Goal: Task Accomplishment & Management: Use online tool/utility

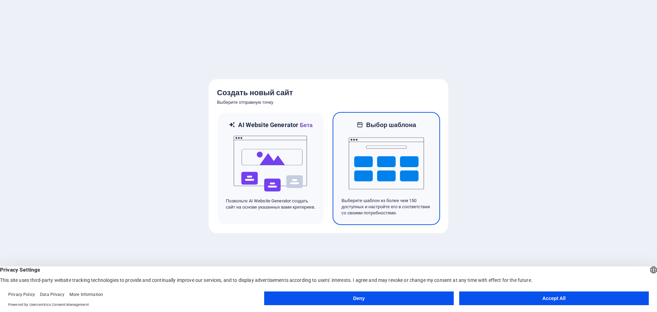
click at [404, 160] on img at bounding box center [385, 163] width 75 height 68
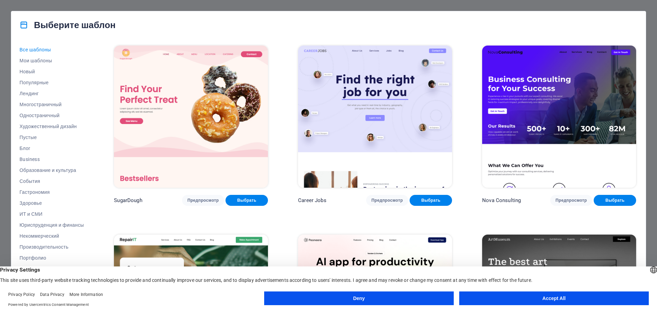
click at [605, 301] on button "Accept All" at bounding box center [553, 298] width 189 height 14
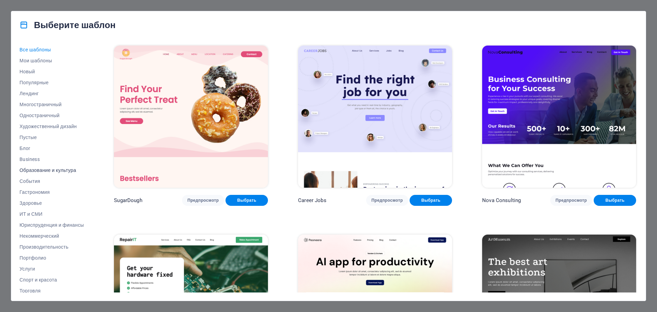
click at [40, 170] on span "Образование и культура" at bounding box center [51, 169] width 64 height 5
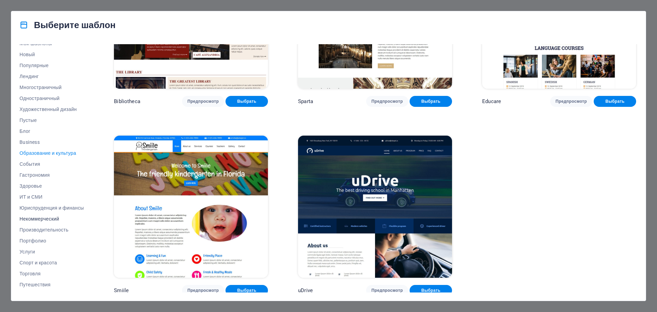
scroll to position [26, 0]
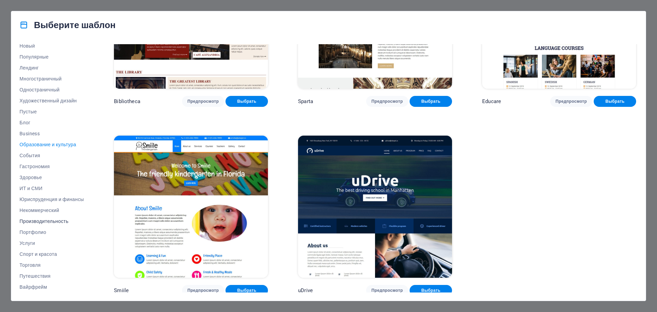
click at [48, 218] on span "Производительность" at bounding box center [51, 220] width 64 height 5
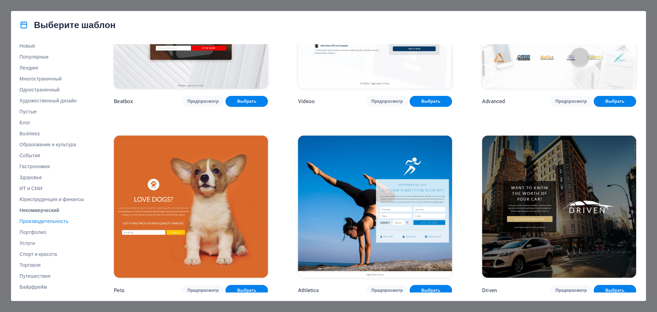
click at [47, 212] on span "Некоммерческий" at bounding box center [51, 209] width 64 height 5
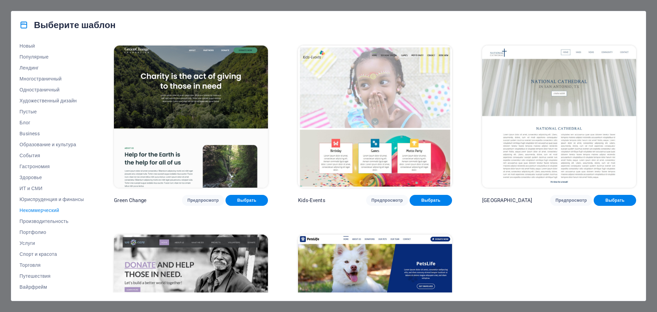
scroll to position [100, 0]
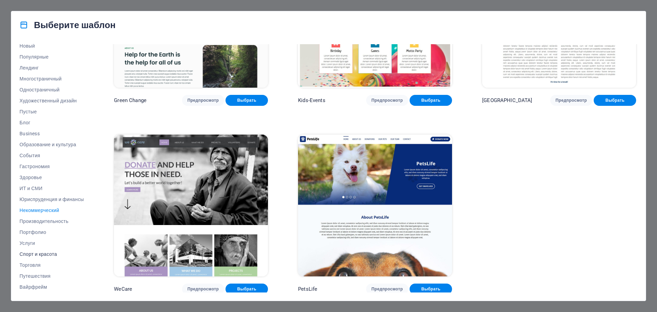
click at [34, 253] on span "Спорт и красота" at bounding box center [51, 253] width 64 height 5
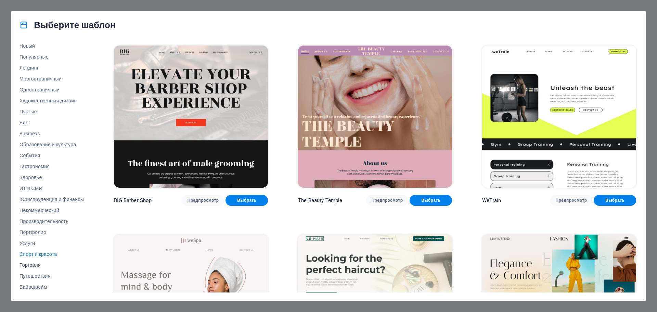
click at [34, 266] on span "Торговля" at bounding box center [51, 264] width 64 height 5
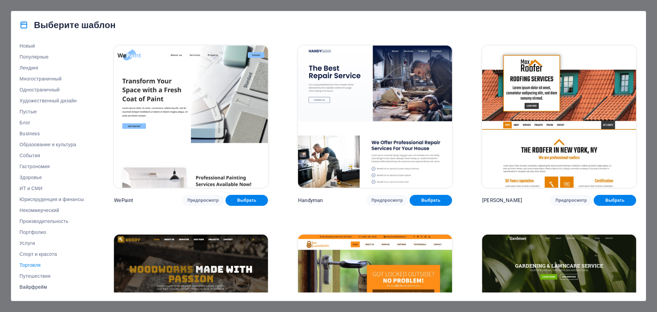
click at [36, 285] on span "Вайрфрейм" at bounding box center [51, 286] width 64 height 5
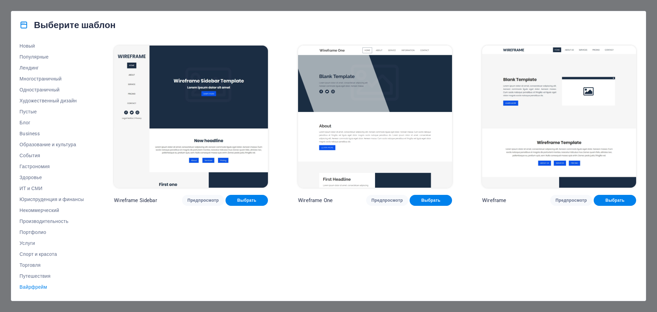
click at [197, 258] on div "Wireframe Sidebar Предпросмотр Выбрать Wireframe One Предпросмотр Выбрать Wiref…" at bounding box center [374, 168] width 525 height 248
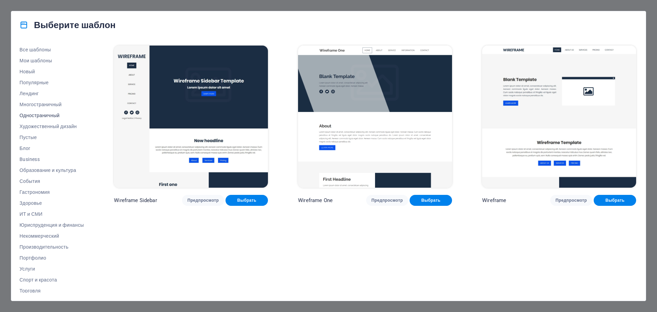
click at [33, 114] on span "Одностраничный" at bounding box center [51, 114] width 64 height 5
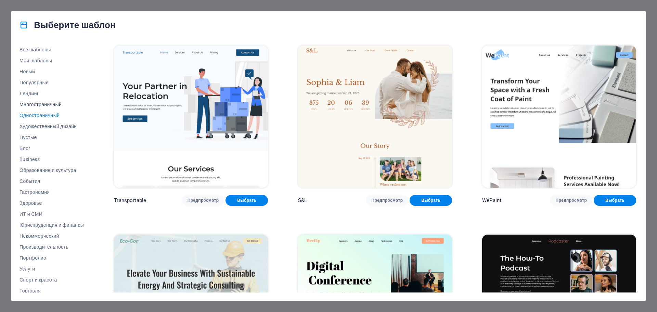
click at [41, 103] on span "Многостраничный" at bounding box center [51, 104] width 64 height 5
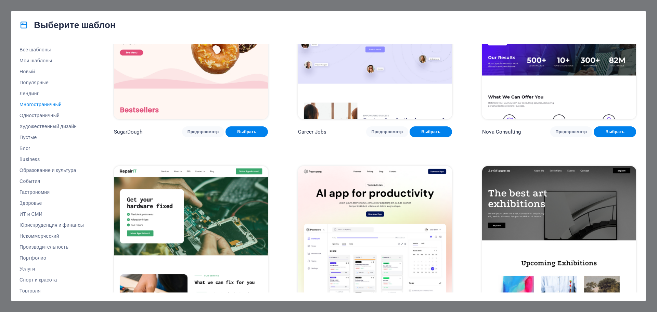
scroll to position [137, 0]
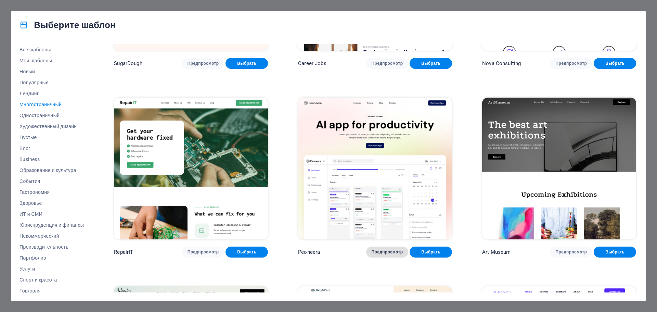
click at [380, 250] on span "Предпросмотр" at bounding box center [386, 251] width 31 height 5
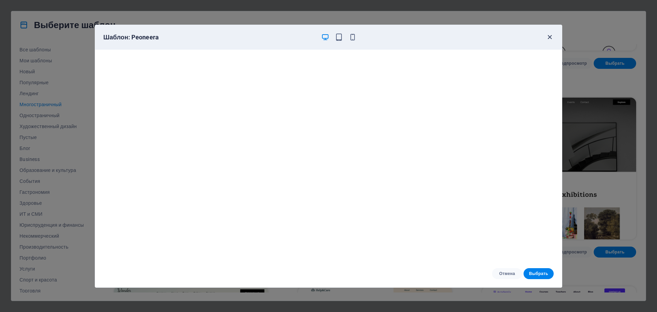
click at [553, 36] on icon "button" at bounding box center [549, 37] width 8 height 8
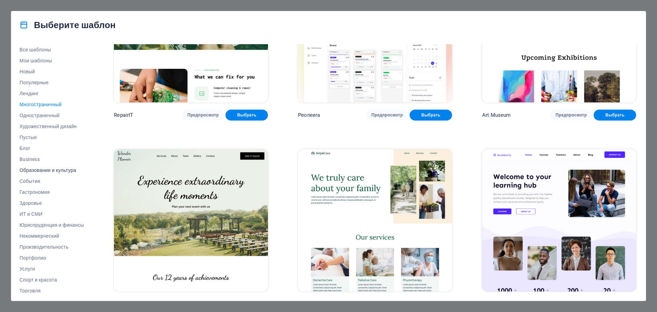
click at [39, 171] on span "Образование и культура" at bounding box center [51, 169] width 64 height 5
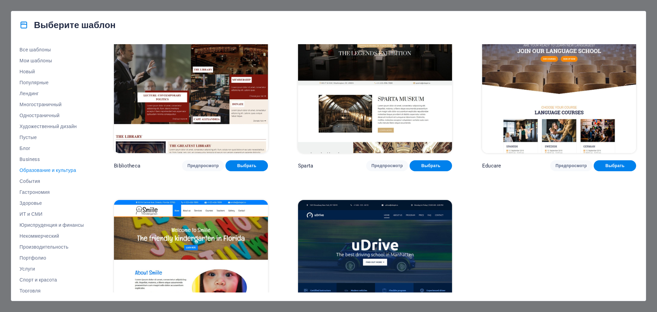
scroll to position [287, 0]
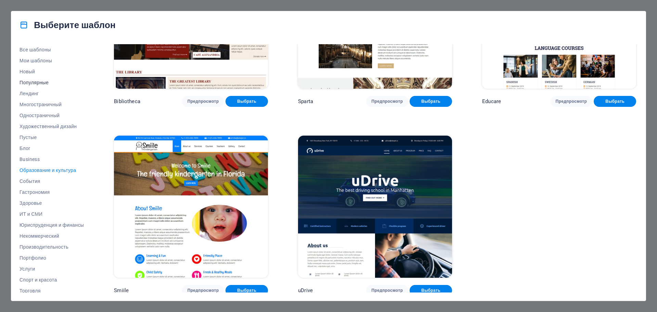
click at [38, 78] on button "Популярные" at bounding box center [51, 82] width 64 height 11
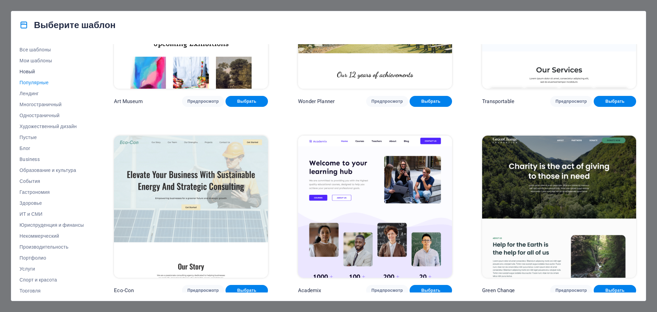
click at [37, 70] on span "Новый" at bounding box center [51, 71] width 64 height 5
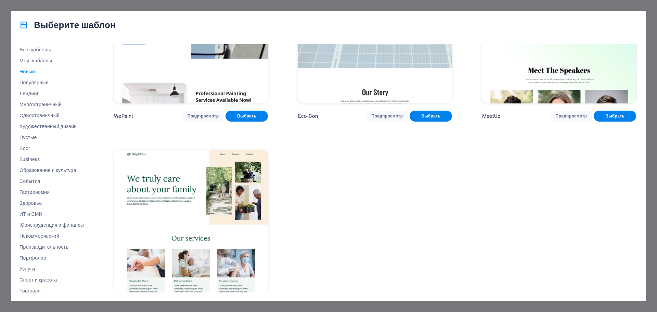
scroll to position [662, 0]
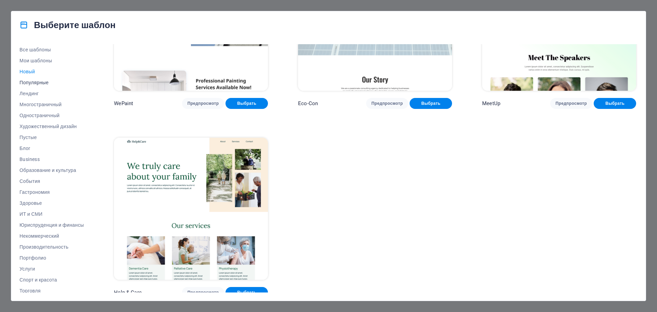
click at [48, 85] on button "Популярные" at bounding box center [51, 82] width 64 height 11
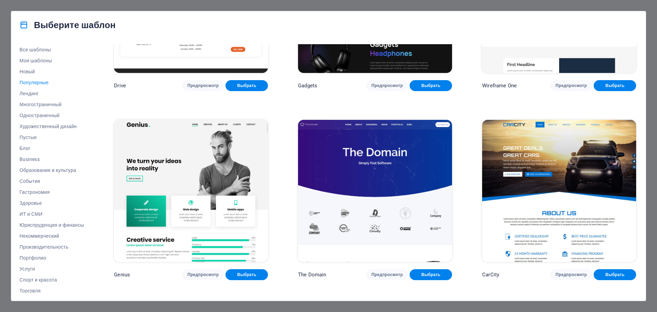
scroll to position [850, 0]
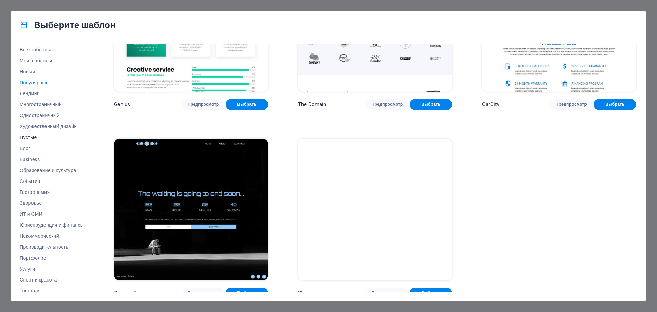
click at [34, 137] on span "Пустые" at bounding box center [51, 136] width 64 height 5
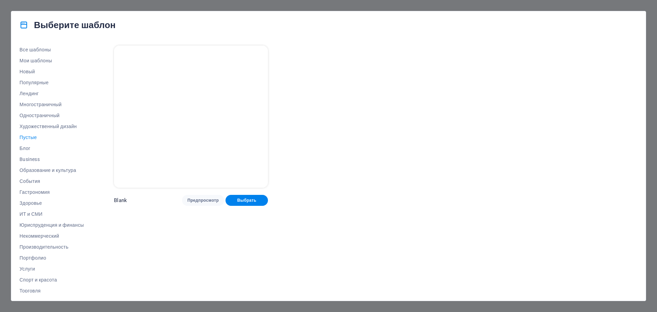
scroll to position [0, 0]
click at [37, 123] on span "Художественный дизайн" at bounding box center [51, 125] width 64 height 5
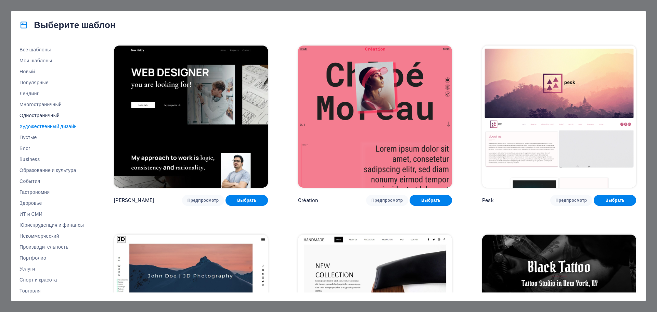
click at [39, 115] on span "Одностраничный" at bounding box center [51, 114] width 64 height 5
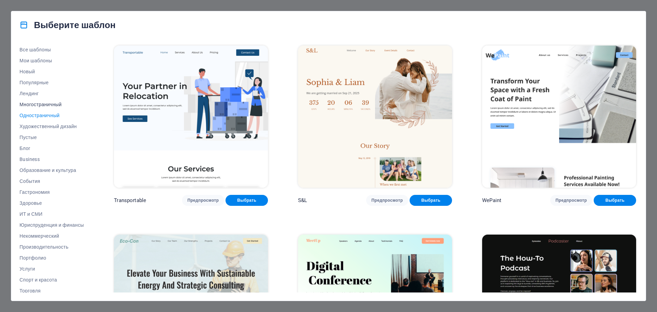
click at [41, 104] on span "Многостраничный" at bounding box center [51, 104] width 64 height 5
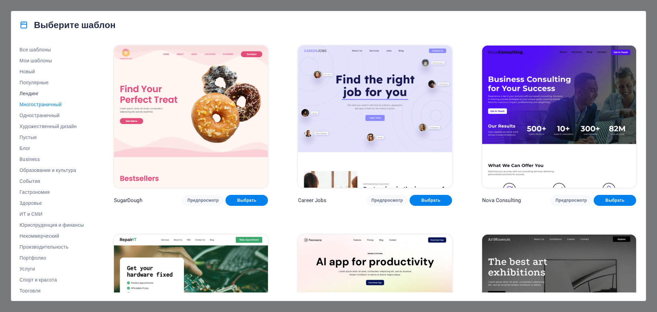
click at [35, 93] on span "Лендинг" at bounding box center [51, 93] width 64 height 5
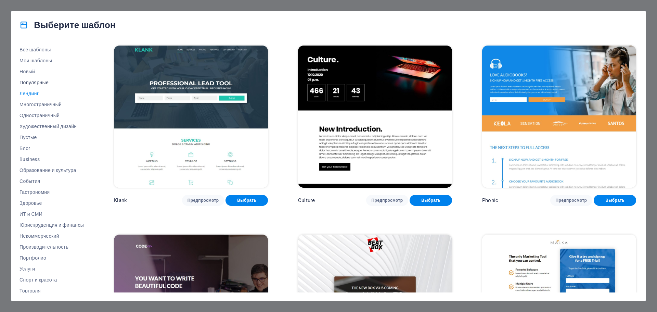
click at [40, 85] on span "Популярные" at bounding box center [51, 82] width 64 height 5
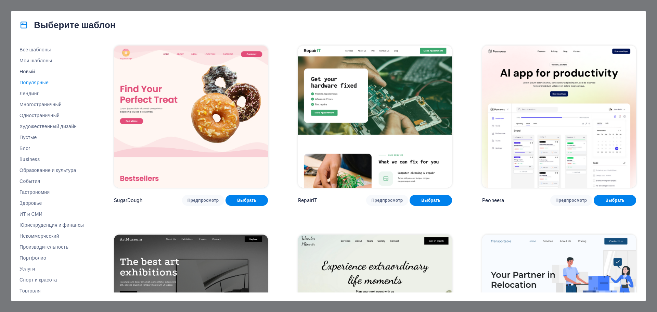
click at [30, 73] on span "Новый" at bounding box center [51, 71] width 64 height 5
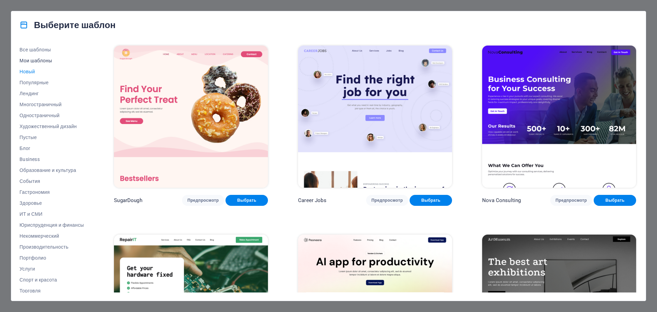
click at [41, 62] on span "Мои шаблоны" at bounding box center [51, 60] width 64 height 5
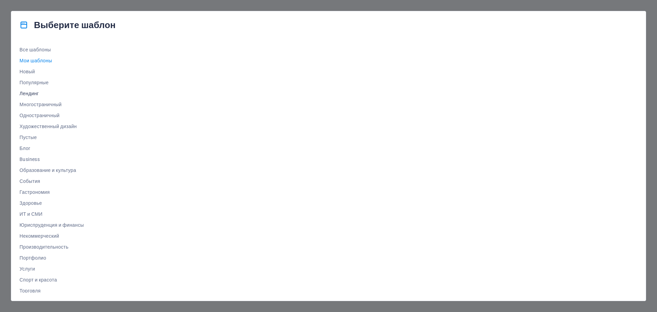
click at [31, 89] on button "Лендинг" at bounding box center [51, 93] width 64 height 11
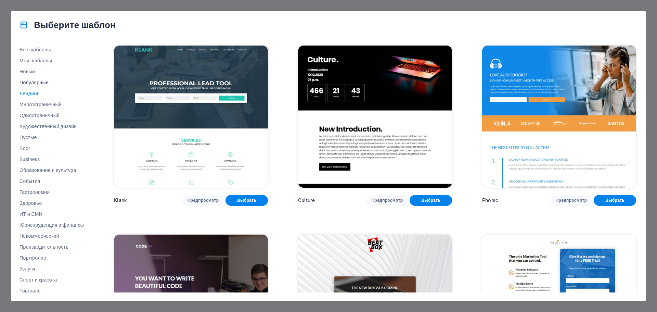
click at [31, 83] on span "Популярные" at bounding box center [51, 82] width 64 height 5
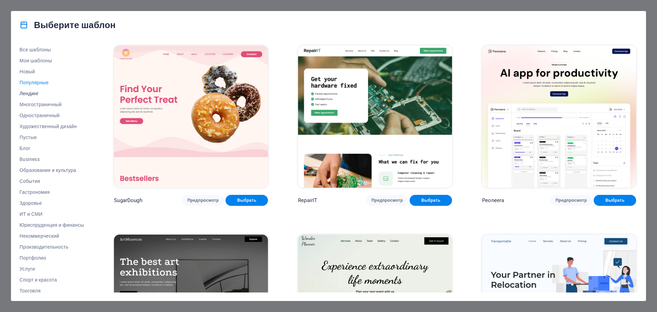
click at [31, 96] on button "Лендинг" at bounding box center [51, 93] width 64 height 11
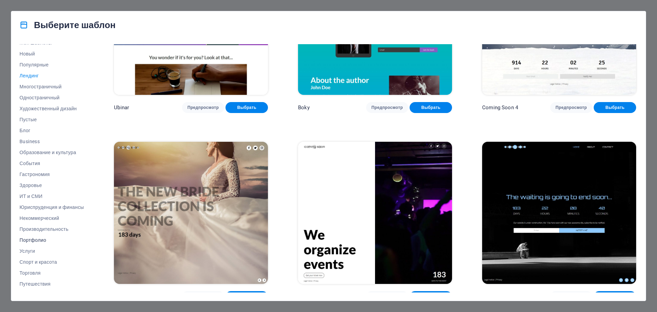
scroll to position [26, 0]
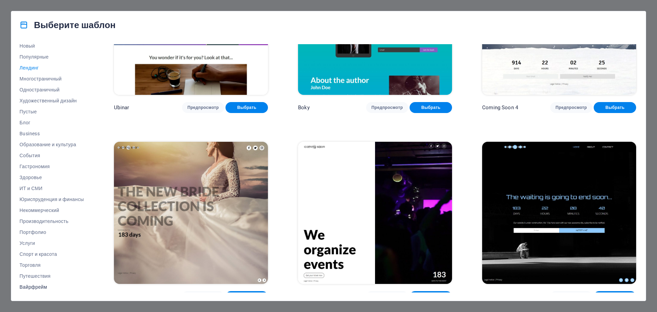
click at [47, 286] on span "Вайрфрейм" at bounding box center [51, 286] width 64 height 5
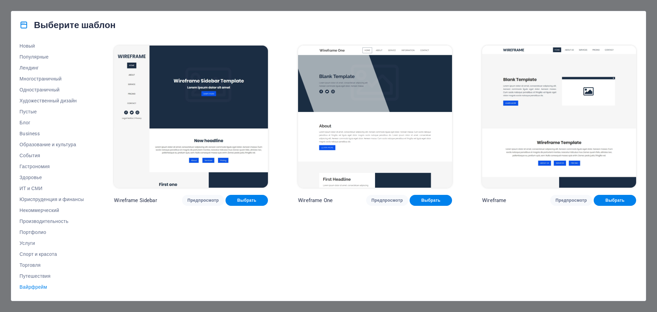
scroll to position [0, 0]
click at [614, 200] on span "Выбрать" at bounding box center [614, 199] width 31 height 5
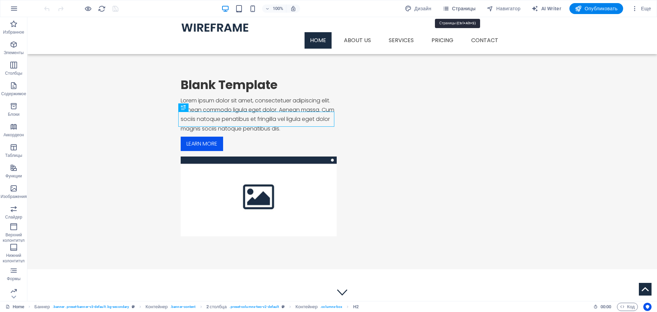
click at [447, 12] on button "Страницы" at bounding box center [458, 8] width 39 height 11
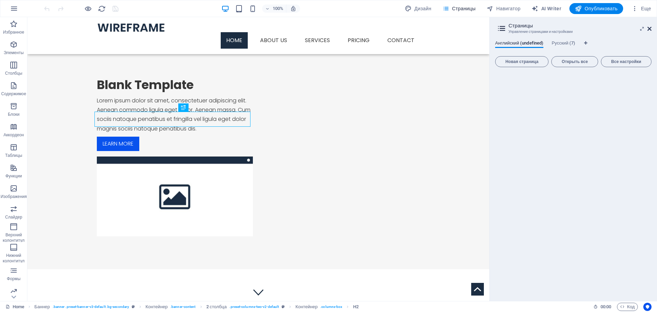
click at [650, 30] on icon at bounding box center [649, 28] width 4 height 5
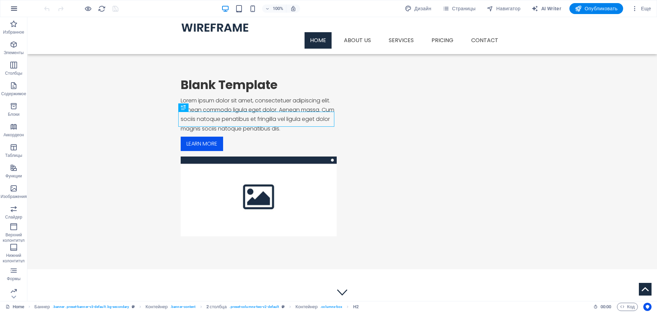
click at [13, 9] on icon "button" at bounding box center [14, 8] width 8 height 8
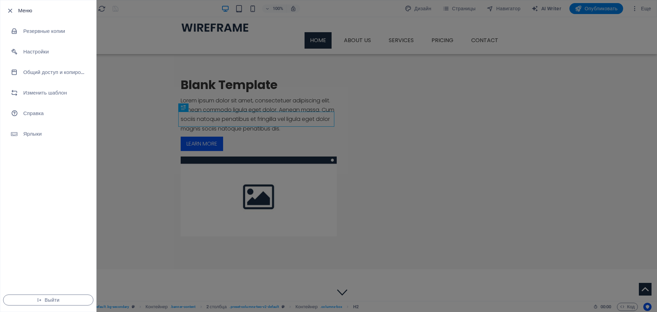
click at [115, 136] on div at bounding box center [328, 156] width 657 height 312
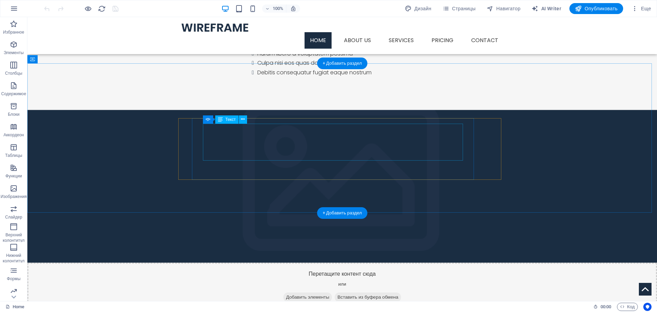
scroll to position [612, 0]
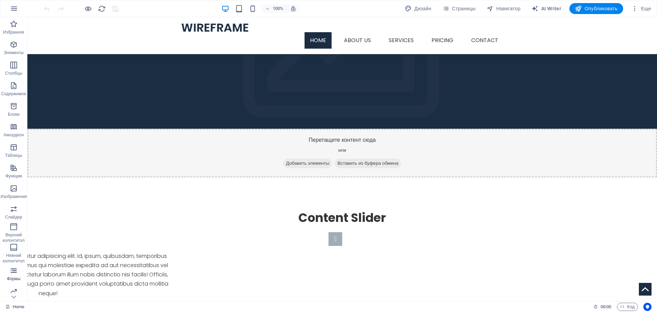
click at [14, 274] on span "Формы" at bounding box center [13, 274] width 27 height 16
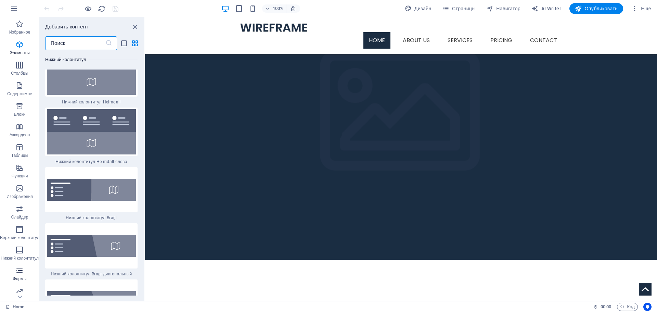
scroll to position [9627, 0]
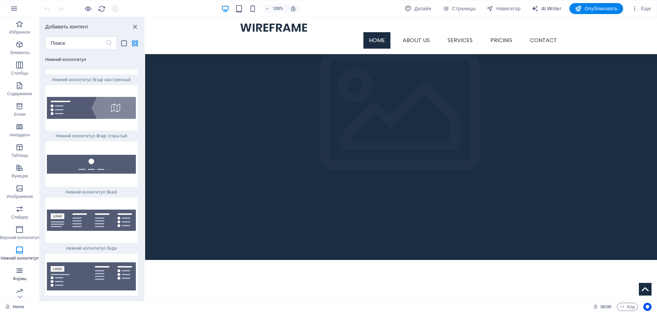
click at [14, 274] on span "Формы" at bounding box center [19, 274] width 39 height 16
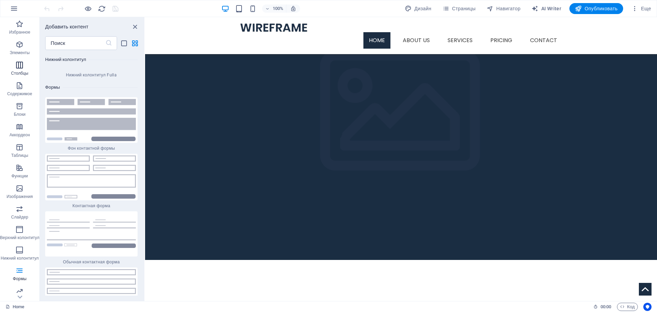
click at [17, 71] on p "Столбцы" at bounding box center [19, 72] width 17 height 5
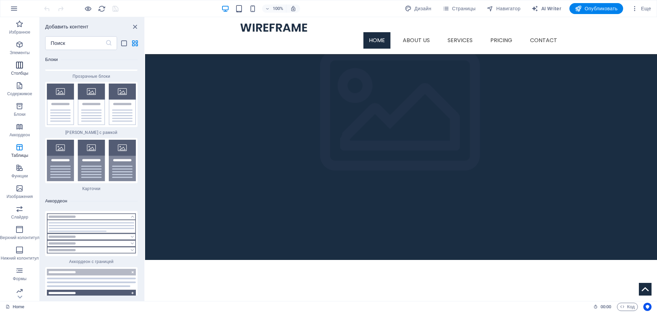
scroll to position [466, 0]
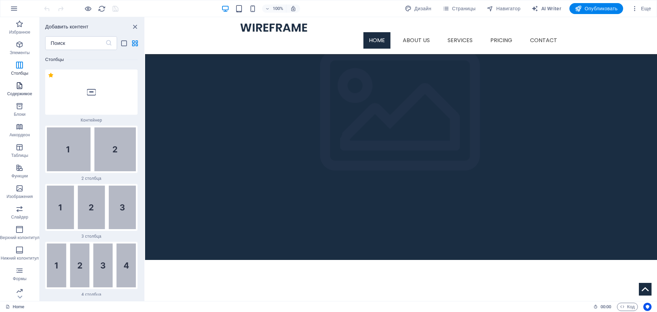
click at [17, 93] on p "Содержимое" at bounding box center [19, 93] width 25 height 5
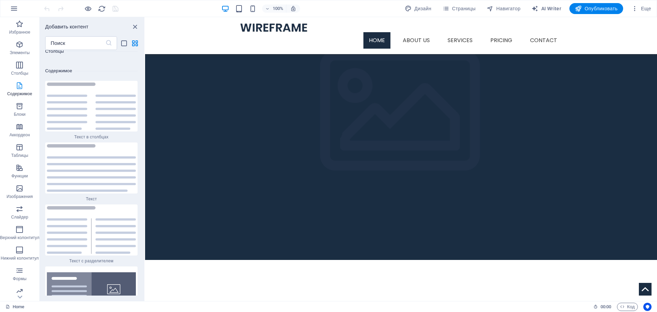
scroll to position [2303, 0]
click at [23, 133] on p "Аккордеон" at bounding box center [20, 134] width 21 height 5
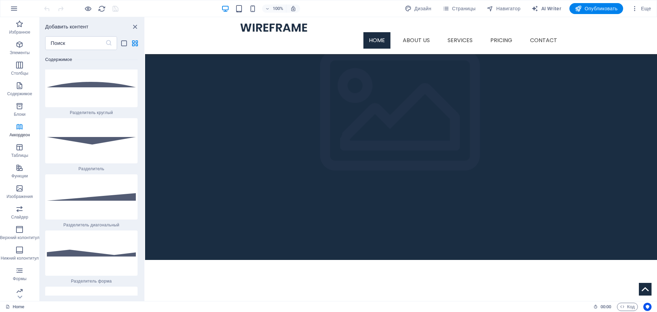
scroll to position [4197, 0]
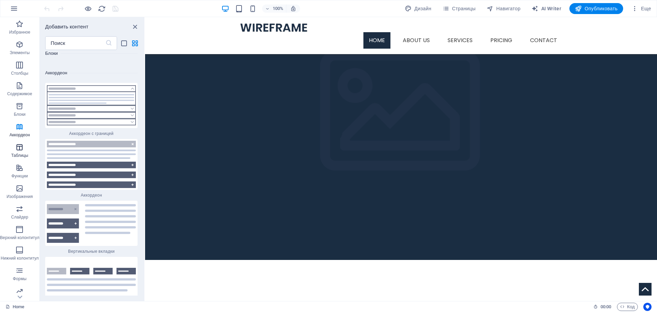
click at [22, 150] on icon "button" at bounding box center [19, 147] width 8 height 8
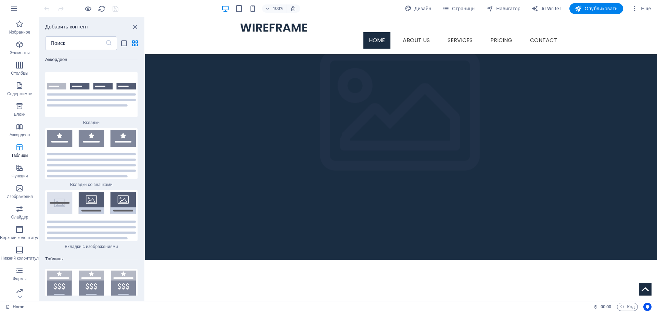
scroll to position [4566, 0]
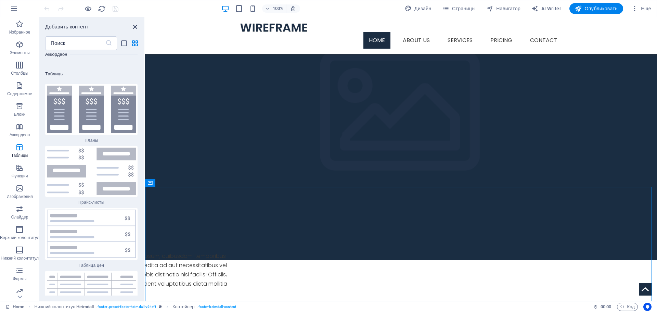
click at [132, 26] on icon "close panel" at bounding box center [135, 27] width 8 height 8
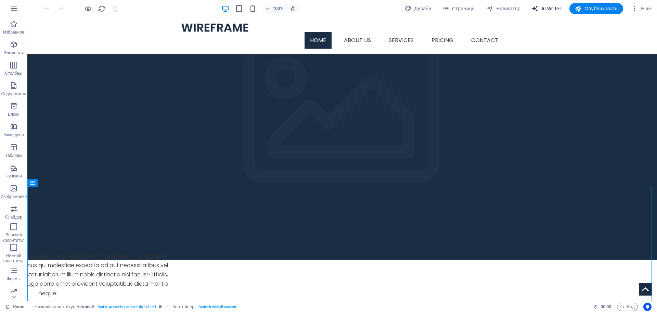
click at [547, 10] on span "AI Writer" at bounding box center [546, 8] width 30 height 7
select select "English"
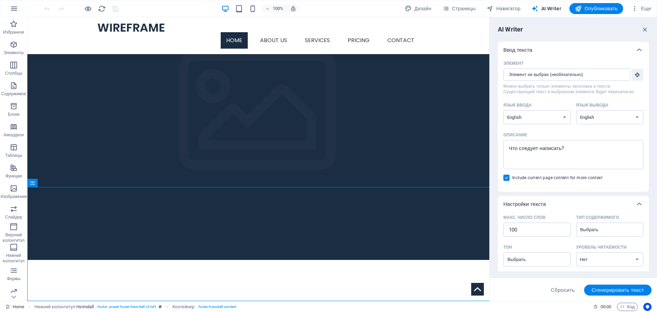
scroll to position [0, 0]
click at [539, 118] on select "Albanian Arabic Armenian Awadhi Azerbaijani Bashkir Basque Belarusian Bengali B…" at bounding box center [536, 117] width 67 height 14
select select "Russian"
click at [503, 110] on select "Albanian Arabic Armenian Awadhi Azerbaijani Bashkir Basque Belarusian Bengali B…" at bounding box center [536, 117] width 67 height 14
click at [593, 116] on select "Albanian Arabic Armenian Awadhi Azerbaijani Bashkir Basque Belarusian Bengali B…" at bounding box center [609, 117] width 67 height 14
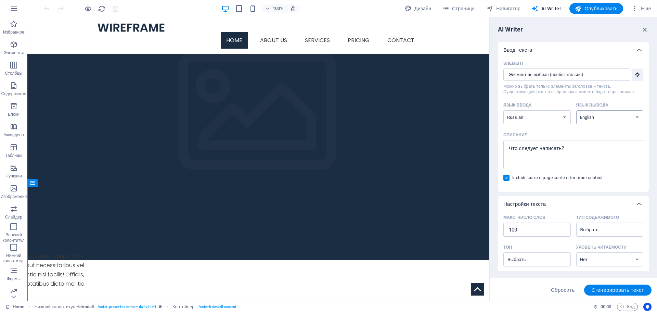
select select "Russian"
click at [576, 110] on select "Albanian Arabic Armenian Awadhi Azerbaijani Bashkir Basque Belarusian Bengali B…" at bounding box center [609, 117] width 67 height 14
click at [568, 69] on input "Элемент ​ Можно выбрать только элементы заголовка и текста. Существующий текст …" at bounding box center [564, 74] width 122 height 12
type textarea "x"
click at [580, 150] on textarea "Описание x ​" at bounding box center [572, 154] width 133 height 22
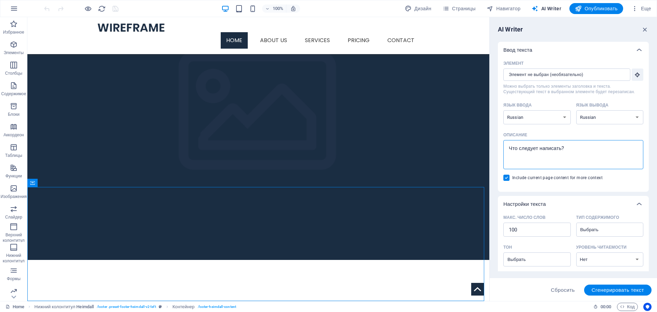
type textarea "Y"
type textarea "x"
type textarea "Ye"
type textarea "x"
type textarea "Ye;"
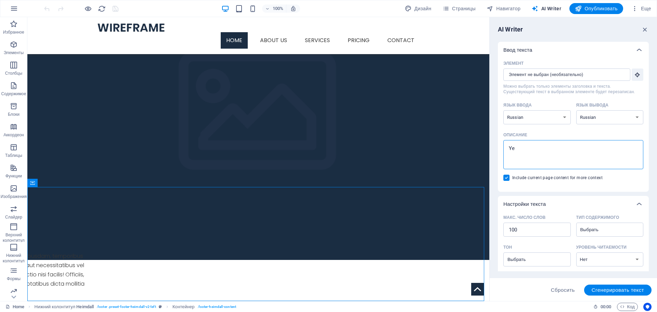
type textarea "x"
type textarea "Ye;y"
type textarea "x"
type textarea "Ye;yj"
type textarea "x"
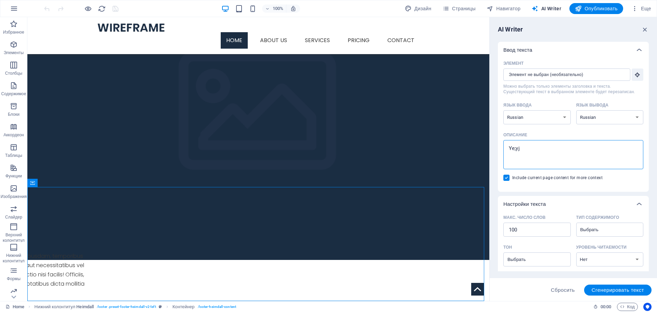
type textarea "Ye;yj"
type textarea "x"
type textarea "Ye;yj"
type textarea "x"
type textarea "Ye;yja"
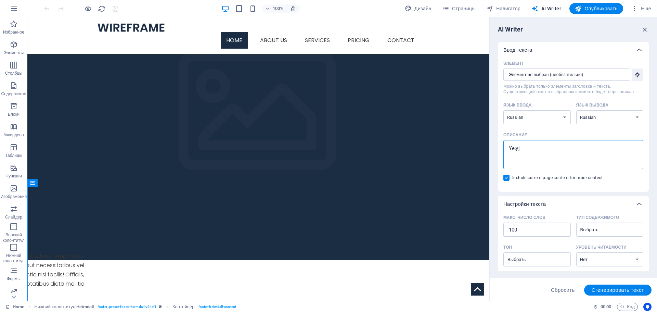
type textarea "x"
type textarea "[PERSON_NAME]"
type textarea "x"
type textarea "Ну"
type textarea "x"
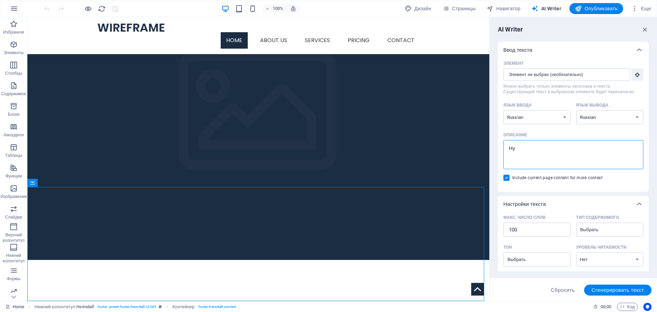
type textarea "Нуж"
type textarea "x"
type textarea "Нуже"
type textarea "x"
type textarea "Нужен"
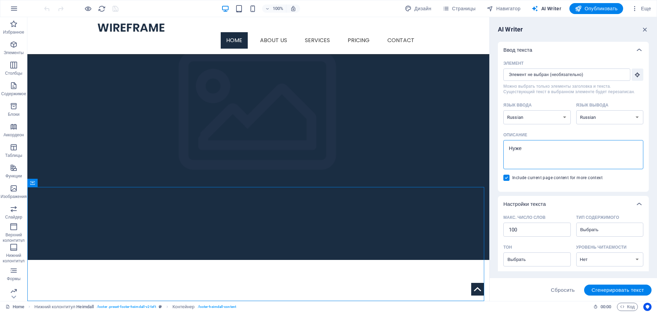
type textarea "x"
type textarea "Нужен"
type textarea "x"
type textarea "Нужен с"
type textarea "x"
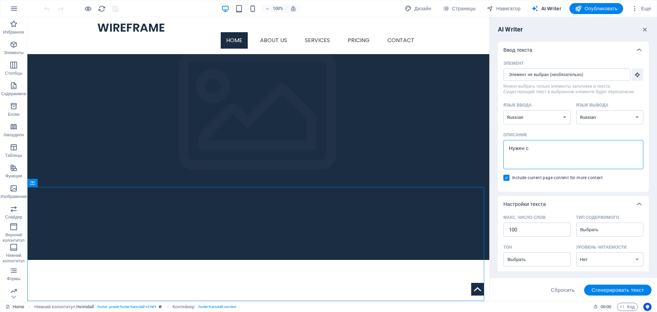
type textarea "Нужен са"
type textarea "x"
type textarea "Нужен сай"
type textarea "x"
type textarea "Нужен сайт"
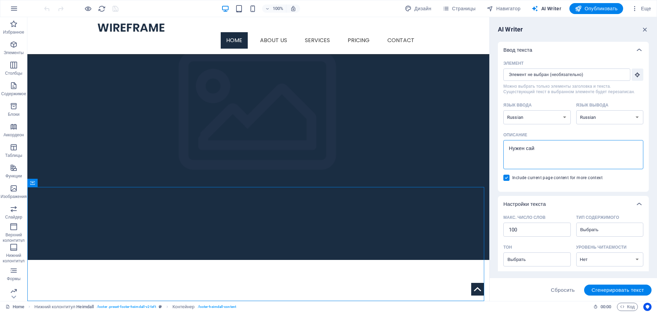
type textarea "x"
type textarea "Нужен сайт"
type textarea "x"
type textarea "Нужен сайт д"
type textarea "x"
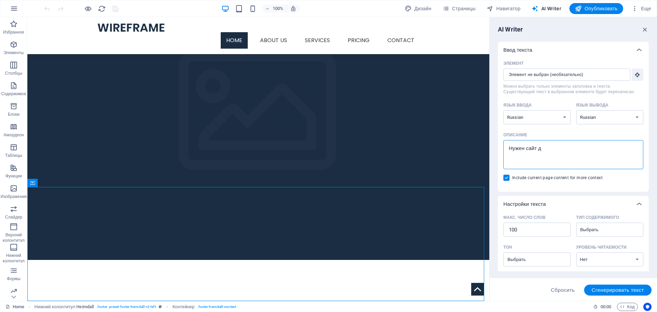
type textarea "Нужен сайт дл"
type textarea "x"
type textarea "Нужен сайт для"
type textarea "x"
type textarea "Нужен сайт для"
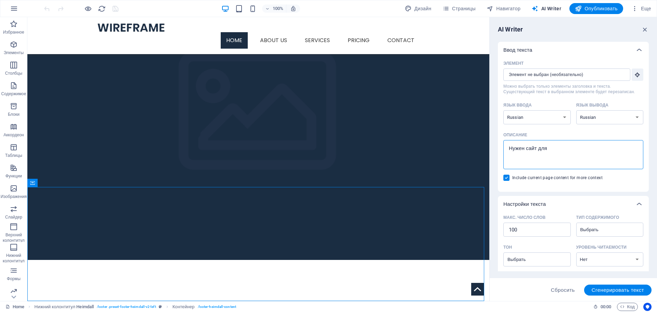
type textarea "x"
type textarea "Нужен сайт для ш"
type textarea "x"
type textarea "Нужен сайт для шк"
type textarea "x"
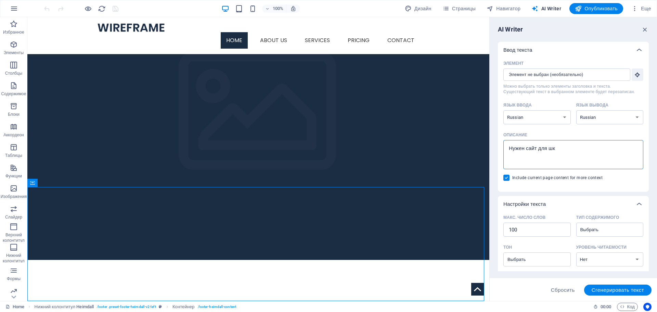
type textarea "Нужен сайт для шко"
type textarea "x"
type textarea "Нужен сайт для школ"
type textarea "x"
type textarea "Нужен сайт для школы"
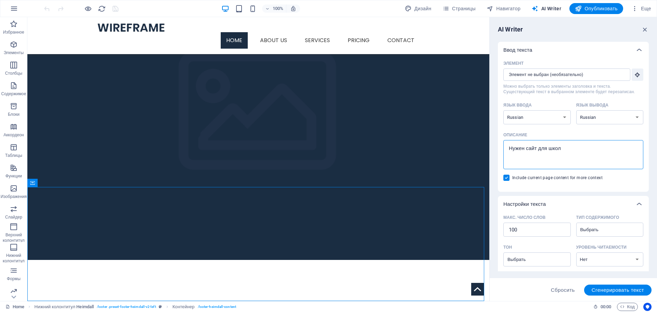
type textarea "x"
type textarea "Нужен сайт для школы"
type textarea "x"
type textarea "Нужен сайт для школы"
type textarea "x"
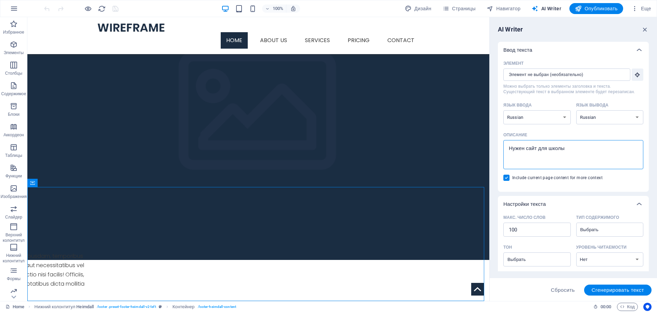
click at [573, 148] on textarea "Нужен сайт для школы" at bounding box center [572, 154] width 133 height 22
type textarea "Нужен сайт для школы"
type textarea "x"
paste textarea "Расписание классов Учителя загрузка документов Галерея"
type textarea "Нужен сайт для школы Расписание классов Учителя загрузка документов Галерея"
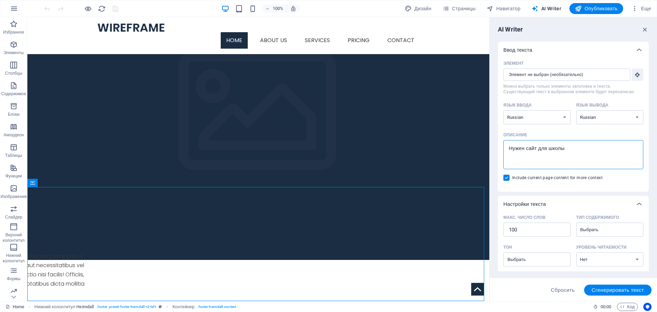
type textarea "x"
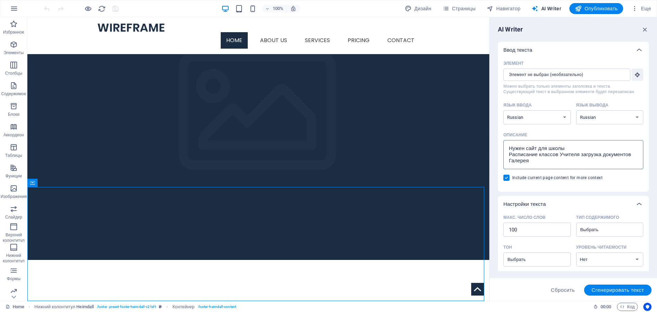
click at [560, 156] on textarea "Нужен сайт для школы Расписание классов Учителя загрузка документов Галерея" at bounding box center [572, 154] width 133 height 22
type textarea "Нужен сайт для школы Расписание классов Учителя загрузка документов Галерея"
type textarea "x"
click at [531, 159] on textarea "Нужен сайт для школы Расписание классов Учителя загрузка документов Галерея" at bounding box center [572, 154] width 133 height 22
type textarea "Нужен сайт для школы Расписание классов Учителя загрузка документов Галерея"
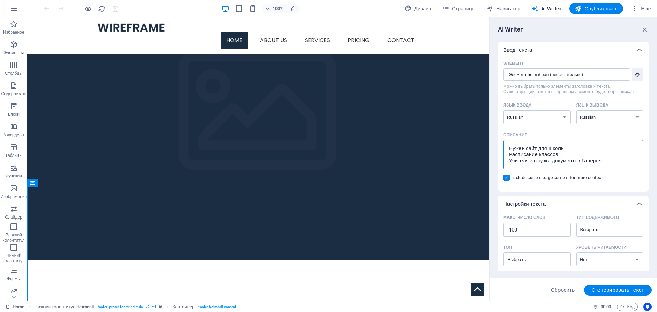
type textarea "x"
click at [562, 161] on textarea "Нужен сайт для школы Расписание классов Учителя загрузка документов Галерея" at bounding box center [572, 154] width 133 height 22
type textarea "Нужен сайт для школы Расписание классов Учителя загрузка документов Галерея"
type textarea "x"
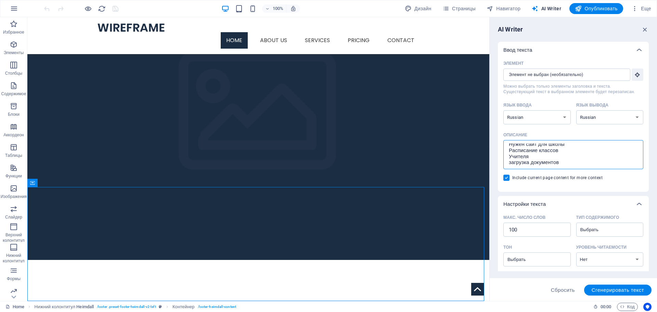
scroll to position [10, 0]
click at [565, 155] on textarea "Нужен сайт для школы Расписание классов Учителя загрузка документов Галерея" at bounding box center [572, 154] width 133 height 22
type textarea "Нужен сайт для школы Расписание классов Учителя загрузка документов Галерея"
click at [506, 156] on div "Нужен сайт для школы Расписание классов Учителя загрузка документов Галерея x ​" at bounding box center [573, 154] width 140 height 29
click at [506, 156] on textarea "Нужен сайт для школы Расписание классов Учителя загрузка документов Галерея" at bounding box center [572, 154] width 133 height 22
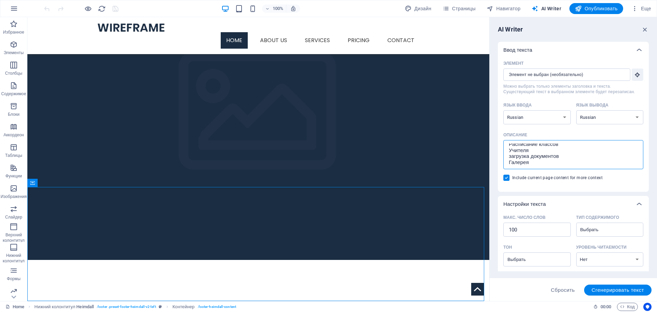
type textarea "x"
click at [508, 156] on textarea "Нужен сайт для школы Расписание классов Учителя загрузка документов Галерея" at bounding box center [572, 154] width 133 height 22
type textarea "Нужен сайт для школы Расписание классов Учителя Сзагрузка документов Галерея"
type textarea "x"
type textarea "Нужен сайт для школы Расписание классов Учителя Стзагрузка документов Галерея"
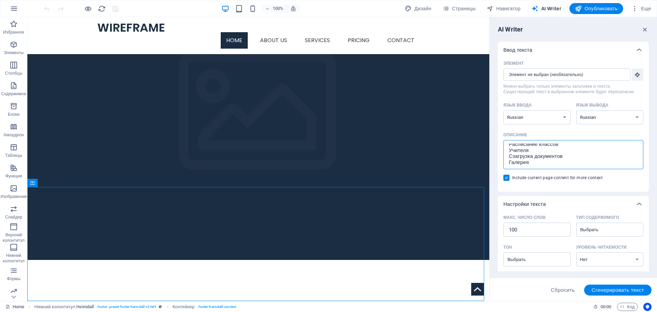
type textarea "x"
type textarea "Нужен сайт для школы Расписание классов Учителя Стрзагрузка документов Галерея"
type textarea "x"
type textarea "Нужен сайт для школы Расписание классов Учителя Стразагрузка документов Галерея"
type textarea "x"
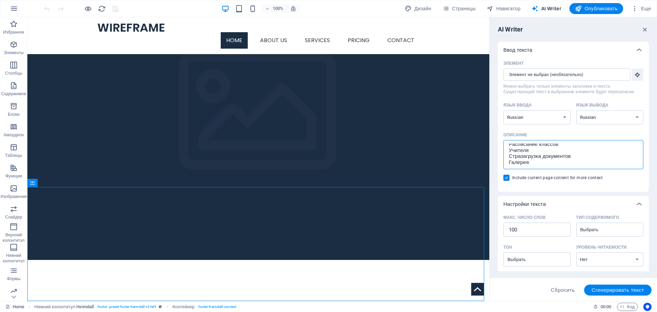
type textarea "Нужен сайт для школы Расписание классов Учителя Странзагрузка документов Галерея"
type textarea "x"
type textarea "Нужен сайт для школы Расписание классов Учителя Странизагрузка документов Галер…"
type textarea "x"
type textarea "Нужен сайт для школы Расписание классов Учителя Страницзагрузка документов Гале…"
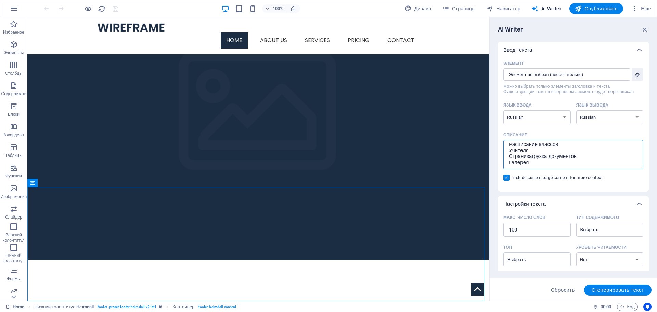
type textarea "x"
type textarea "Нужен сайт для школы Расписание классов Учителя Страницызагрузка документов Гал…"
type textarea "x"
type textarea "Нужен сайт для школы Расписание классов Учителя Страницы загрузка документов Га…"
type textarea "x"
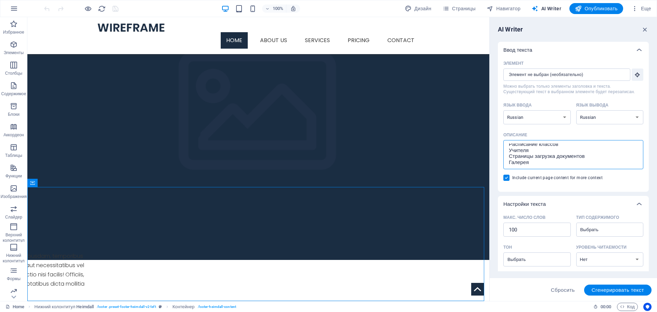
type textarea "Нужен сайт для школы Расписание классов Учителя Страницы сзагрузка документов Г…"
type textarea "x"
type textarea "Нужен сайт для школы Расписание классов Учителя Страницы с загрузка документов …"
type textarea "x"
type textarea "Нужен сайт для школы Расписание классов Учителя Страницы с агрузка документов Г…"
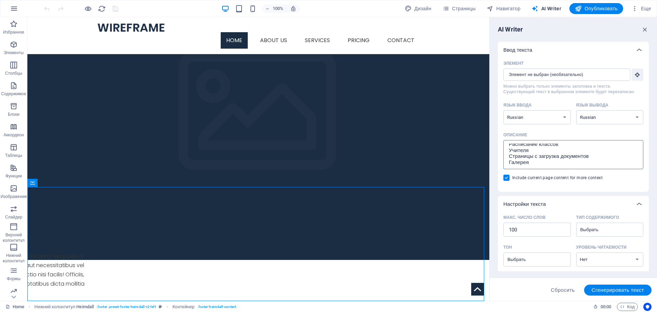
type textarea "x"
type textarea "Нужен сайт для школы Расписание классов Учителя Страницы с грузка документов Га…"
type textarea "x"
type textarea "Нужен сайт для школы Расписание классов Учителя Страницы с рузка документов Гал…"
type textarea "x"
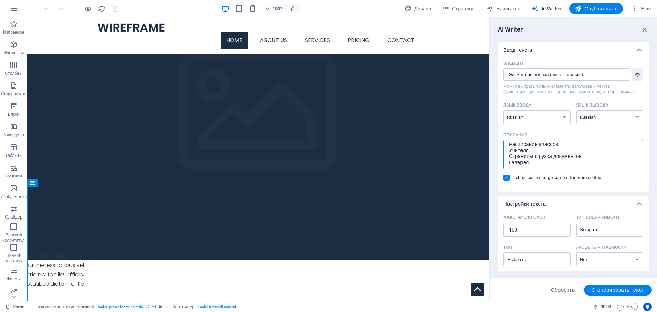
type textarea "Нужен сайт для школы Расписание классов Учителя Страницы с узка документов Гале…"
type textarea "x"
type textarea "Нужен сайт для школы Расписание классов Учителя Страницы с зка документов Галер…"
type textarea "x"
type textarea "Нужен сайт для школы Расписание классов Учителя Страницы с ка документов Галерея"
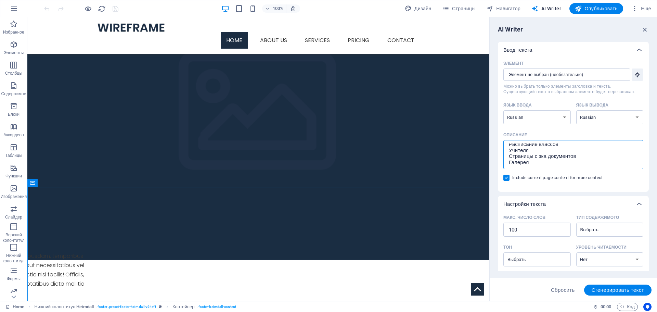
type textarea "x"
type textarea "Нужен сайт для школы Расписание классов Учителя Страницы с а документов Галерея"
type textarea "x"
type textarea "Нужен сайт для школы Расписание классов Учителя Страницы с документов Галерея"
type textarea "x"
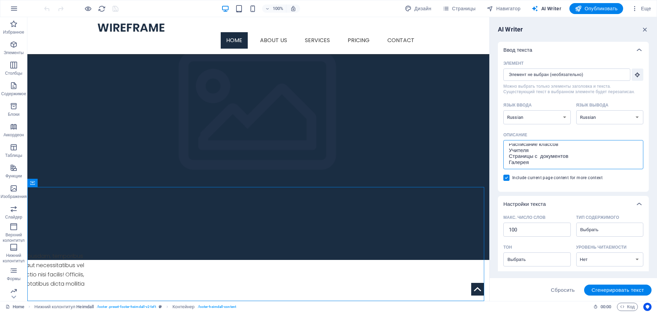
type textarea "Нужен сайт для школы Расписание классов Учителя Страницы с документов Галерея"
type textarea "x"
type textarea "Нужен сайт для школы Расписание классов Учителя Страницы с окументов [GEOGRAPHI…"
type textarea "x"
type textarea "Нужен сайт для школы Расписание классов Учителя Страницы с документов Галерея"
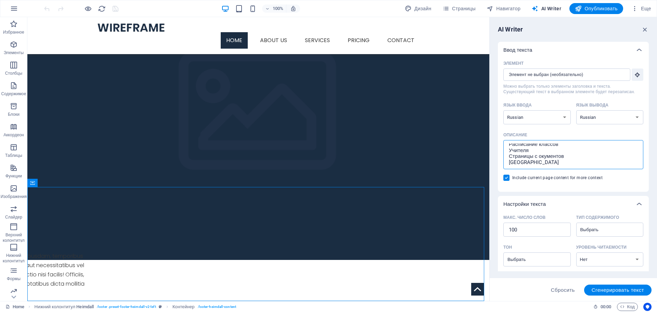
type textarea "x"
type textarea "Нужен сайт для школы Расписание классов Учителя Страницы с документо Галерея"
type textarea "x"
type textarea "Нужен сайт для школы Расписание классов Учителя Страницы с документ Галерея"
type textarea "x"
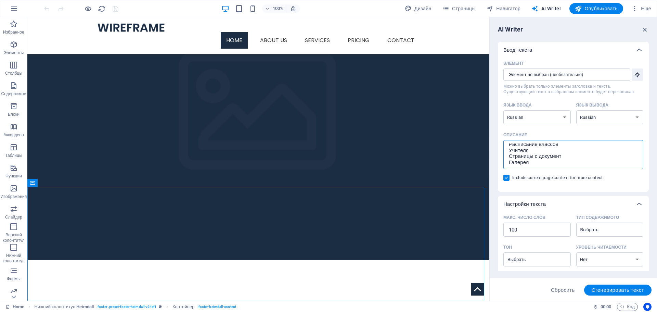
type textarea "Нужен сайт для школы Расписание классов Учителя Страницы с документа Галерея"
type textarea "x"
type textarea "Нужен сайт для школы Расписание классов Учителя Страницы с документам Галерея"
type textarea "x"
type textarea "Нужен сайт для школы Расписание классов Учителя Страницы с документами Галерея"
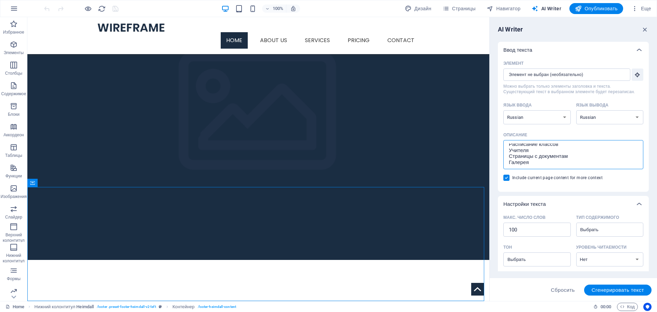
type textarea "x"
type textarea "Нужен сайт для школы Расписание классов Учителя Страницы с документами Галерея"
type textarea "x"
type textarea "Нужен сайт для школы Расписание классов Учителя Страницы с документами Н Галерея"
type textarea "x"
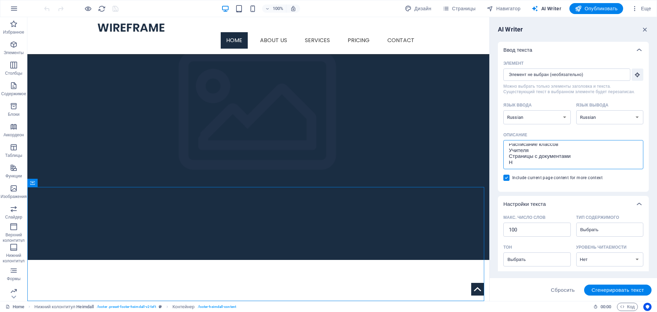
type textarea "Нужен сайт для школы Расписание классов Учителя Страницы с документами Но Галер…"
type textarea "x"
type textarea "Нужен сайт для школы Расписание классов Учителя Страницы с документами [GEOGRAP…"
type textarea "x"
type textarea "Нужен сайт для школы Расписание классов Учителя Страницы с документами [GEOGRAP…"
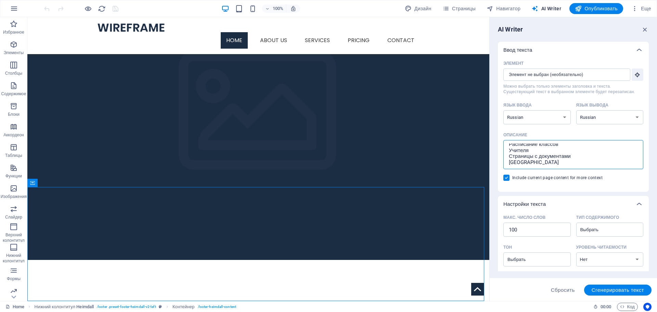
type textarea "x"
type textarea "Нужен сайт для школы Расписание классов Учителя Страницы с документами [GEOGRAP…"
type textarea "x"
type textarea "Нужен сайт для школы Расписание классов Учителя Страницы с документами Новсти Г…"
type textarea "x"
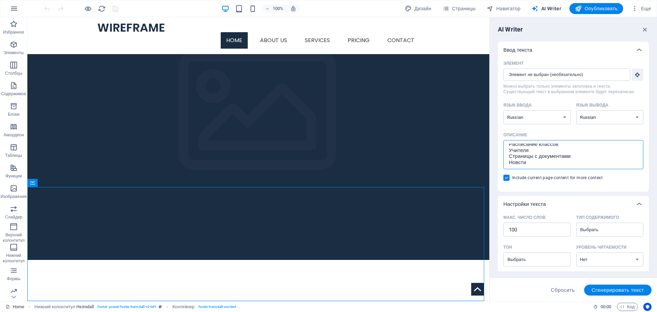
type textarea "Нужен сайт для школы Расписание классов Учителя Страницы с документами Новости …"
type textarea "x"
type textarea "Нужен сайт для школы Расписание классов Учителя Страницы с документами Новости …"
type textarea "x"
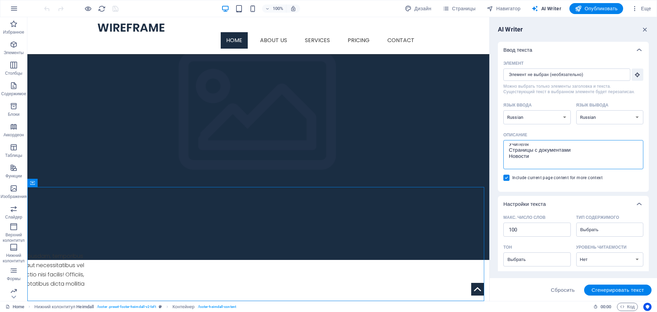
type textarea "Нужен сайт для школы Расписание классов Учителя Страницы с документами Новости …"
type textarea "x"
type textarea "Нужен сайт для школы Расписание классов Учителя Страницы с документами Новости …"
type textarea "x"
type textarea "Нужен сайт для школы Расписание классов Учителя Страницы с документами Новости …"
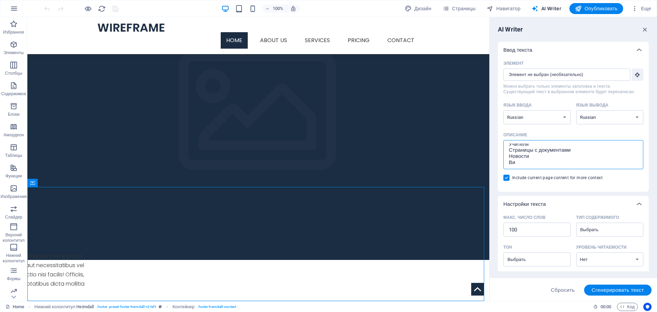
type textarea "x"
type textarea "Нужен сайт для школы Расписание классов Учителя Страницы с документами Новости …"
type textarea "x"
type textarea "Нужен сайт для школы Расписание классов Учителя Страницы с документами Новости …"
type textarea "x"
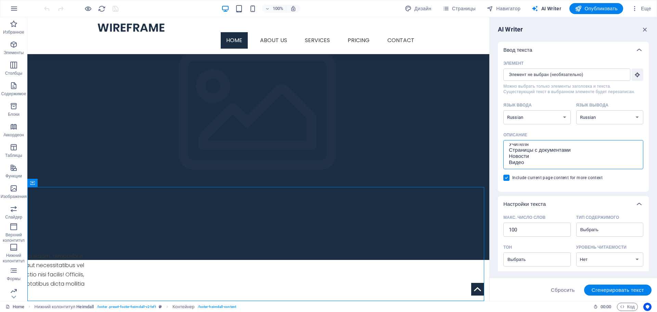
type textarea "Нужен сайт для школы Расписание классов Учителя Страницы с документами Новости …"
type textarea "x"
click at [544, 161] on textarea "Нужен сайт для школы Расписание классов Учителя Страницы с документами Новости …" at bounding box center [572, 154] width 133 height 22
click at [533, 158] on textarea "Нужен сайт для школы Расписание классов Учителя Страницы с документами Новости …" at bounding box center [572, 154] width 133 height 22
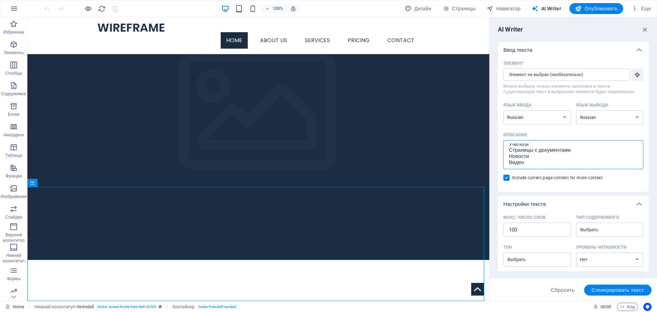
scroll to position [22, 0]
type textarea "Нужен сайт для школы Расписание классов Учителя Страницы с документами Новости …"
click at [604, 290] on span "Сгенерировать текст" at bounding box center [617, 289] width 52 height 5
type textarea "x"
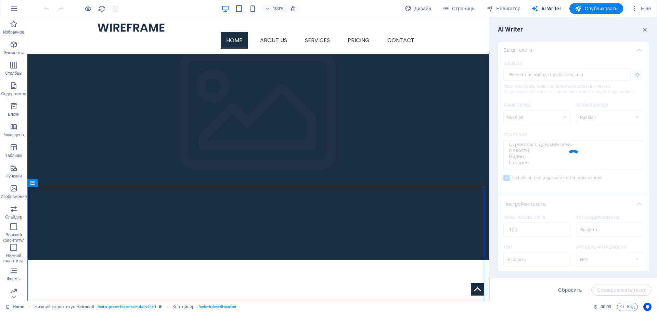
type textarea "x"
type textarea "Создание сайта для школы включает в себя важные разделы. Необходимы страницы с …"
type textarea "x"
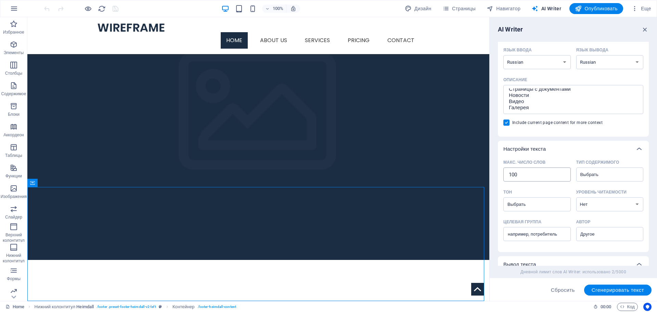
scroll to position [0, 0]
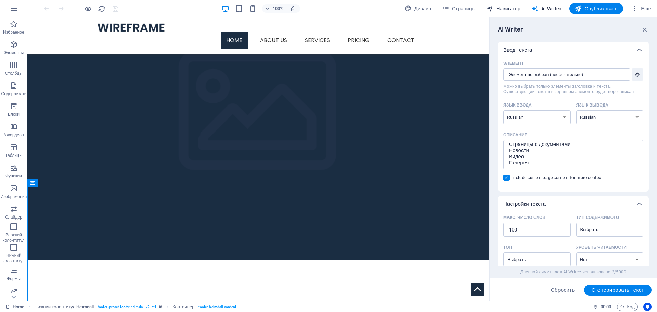
click at [494, 10] on span "Навигатор" at bounding box center [503, 8] width 34 height 7
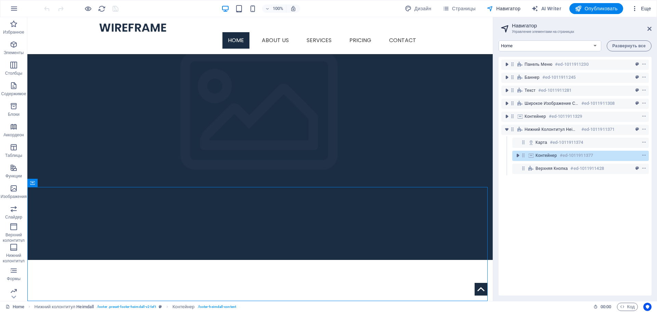
click at [638, 8] on span "Еще" at bounding box center [641, 8] width 20 height 7
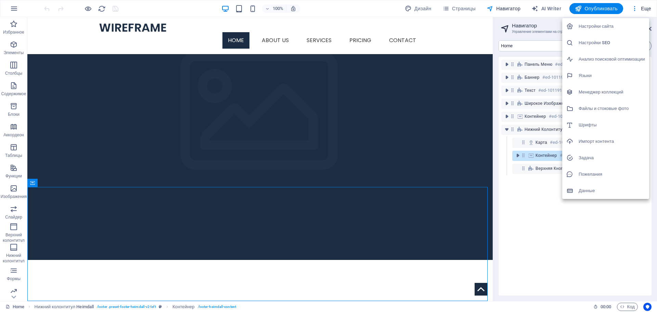
click at [604, 28] on h6 "Настройки сайта" at bounding box center [611, 26] width 66 height 8
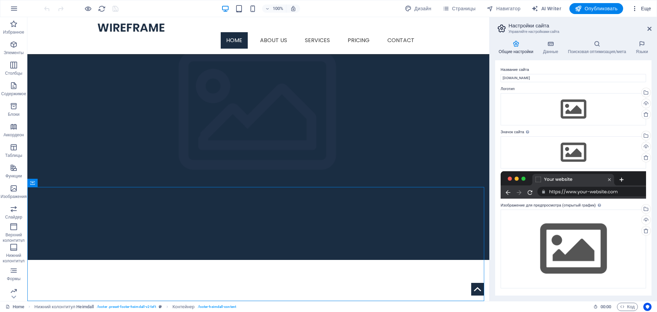
click at [645, 8] on span "Еще" at bounding box center [641, 8] width 20 height 7
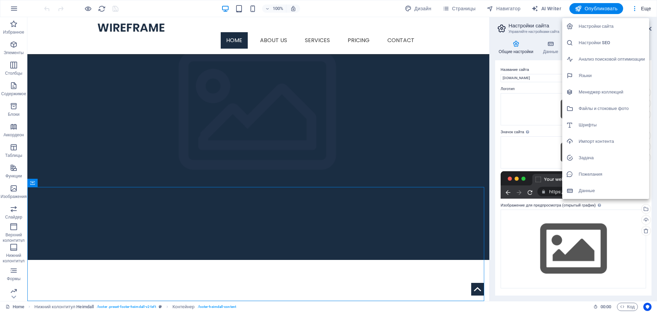
click at [609, 92] on h6 "Менеджер коллекций" at bounding box center [611, 92] width 66 height 8
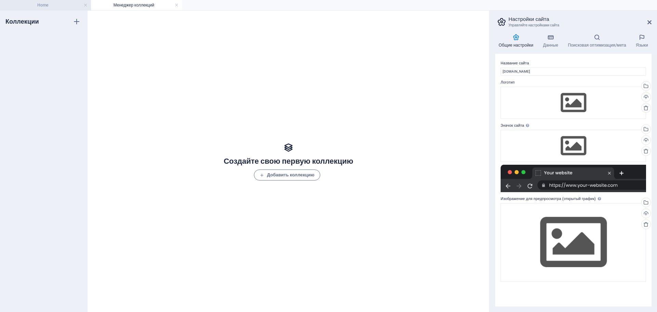
click at [50, 8] on h4 "Home" at bounding box center [45, 5] width 91 height 8
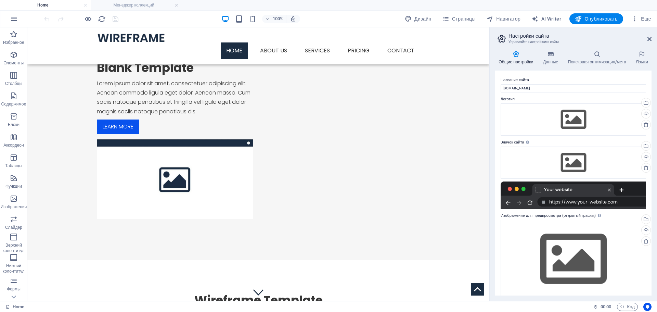
scroll to position [563, 0]
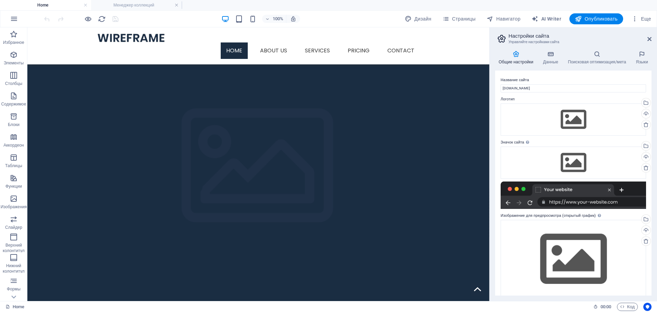
click at [174, 5] on link at bounding box center [176, 5] width 4 height 6
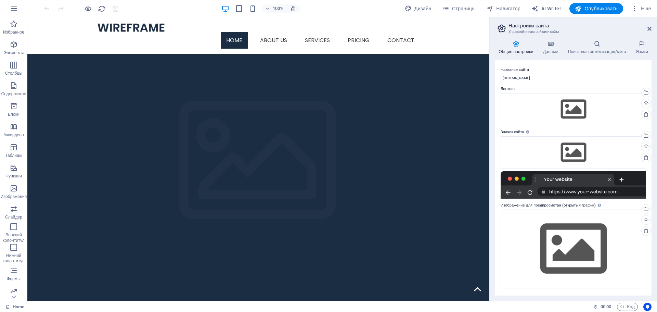
scroll to position [572, 0]
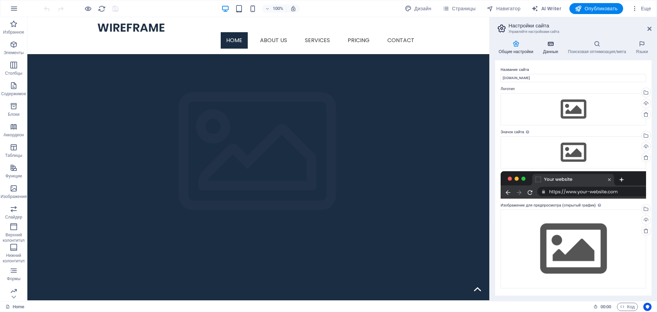
click at [548, 47] on h4 "Данные" at bounding box center [551, 47] width 25 height 14
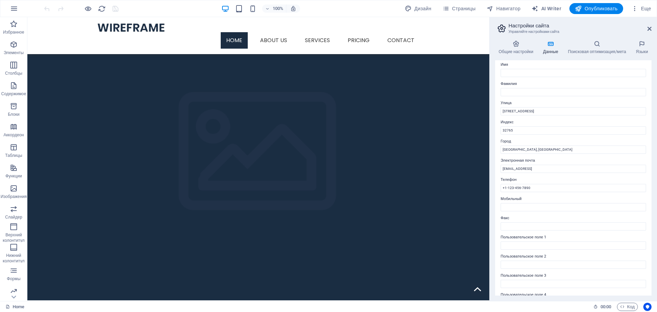
scroll to position [0, 0]
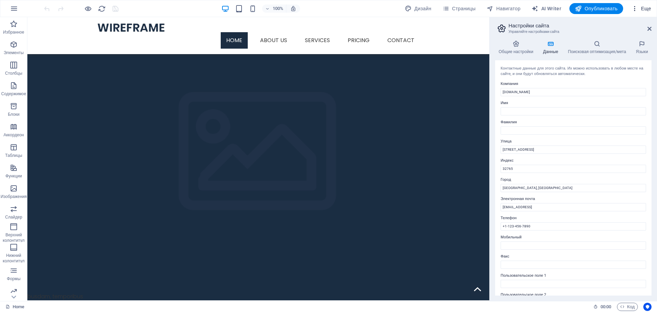
click at [633, 9] on icon "button" at bounding box center [634, 8] width 7 height 7
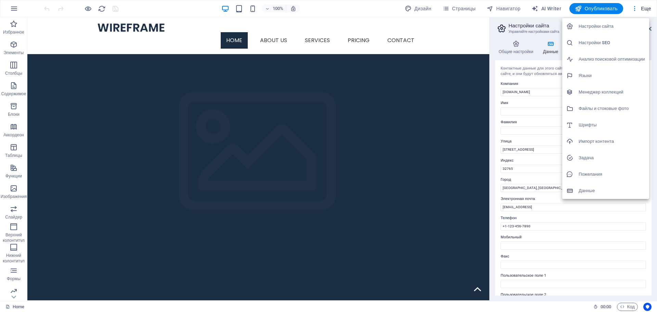
click at [608, 106] on h6 "Файлы и стоковые фото" at bounding box center [611, 108] width 66 height 8
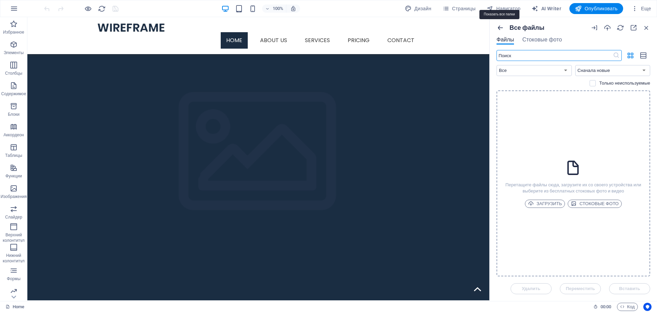
click at [501, 25] on icon "button" at bounding box center [500, 28] width 8 height 8
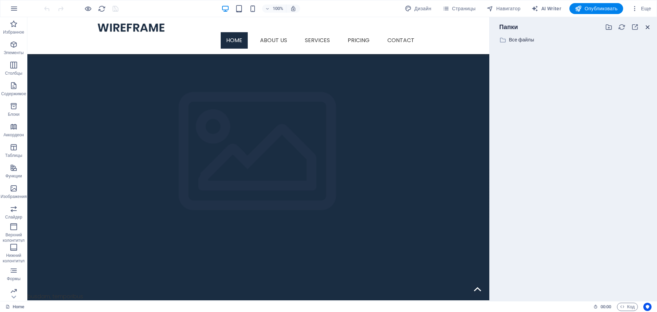
click at [644, 27] on icon "button" at bounding box center [648, 27] width 8 height 8
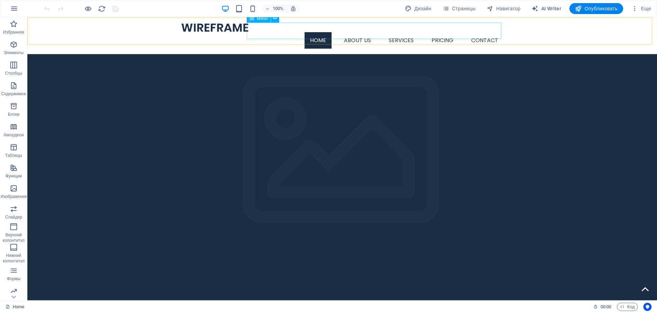
click at [358, 32] on nav "Home About us Services Pricing Contact" at bounding box center [342, 40] width 323 height 16
click at [448, 12] on span "Страницы" at bounding box center [458, 8] width 33 height 7
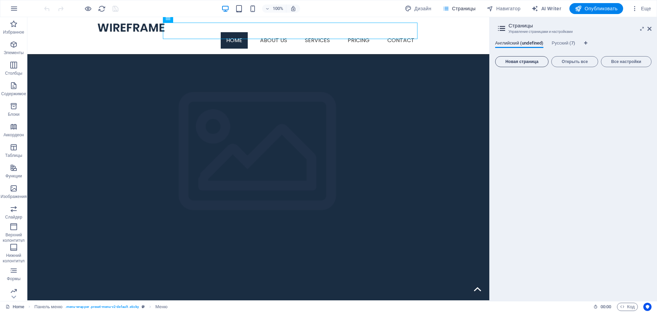
click at [523, 64] on button "Новая страница" at bounding box center [521, 61] width 53 height 11
click at [561, 44] on span "Русский (7)" at bounding box center [563, 44] width 24 height 10
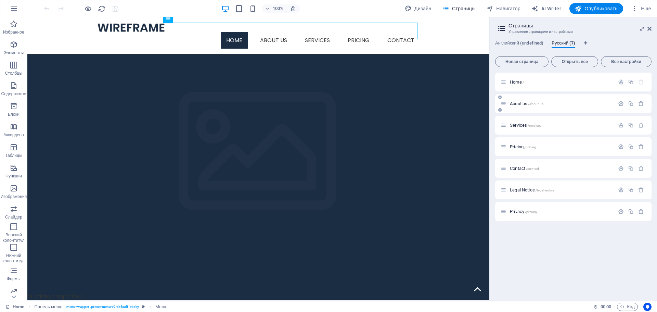
click at [514, 104] on span "About us /about-us" at bounding box center [526, 103] width 34 height 5
click at [503, 103] on icon at bounding box center [503, 104] width 6 height 6
click at [618, 102] on icon "button" at bounding box center [621, 104] width 6 height 6
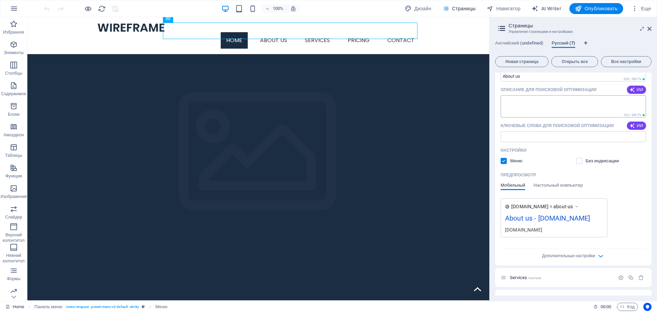
scroll to position [171, 0]
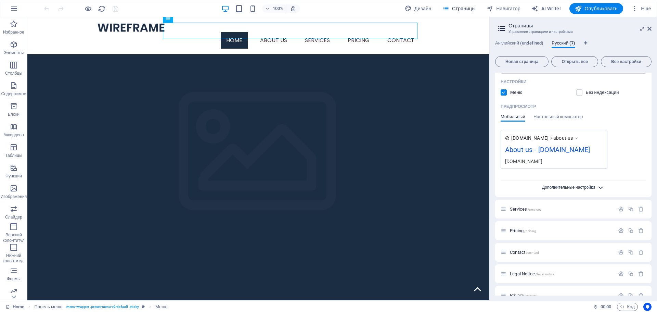
click at [586, 189] on span "Дополнительные настройки" at bounding box center [568, 187] width 53 height 5
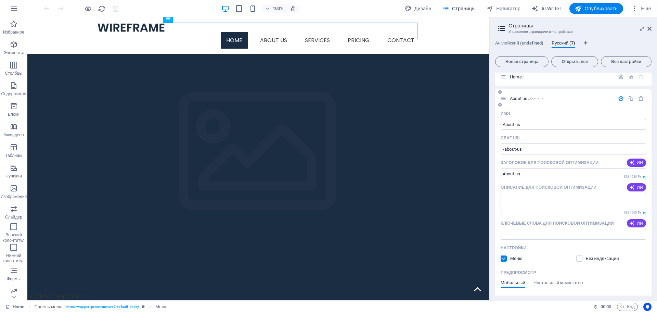
scroll to position [0, 0]
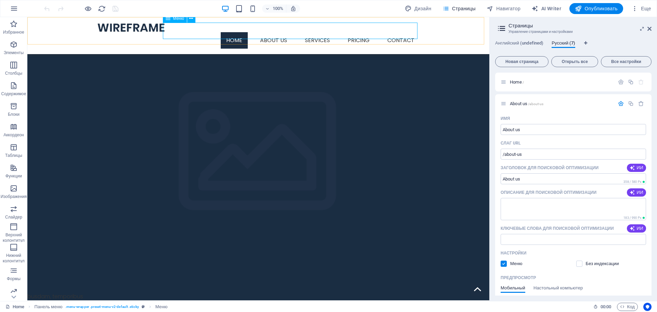
click at [278, 32] on nav "Home About us Services Pricing Contact" at bounding box center [258, 40] width 323 height 16
click at [15, 10] on icon "button" at bounding box center [14, 8] width 8 height 8
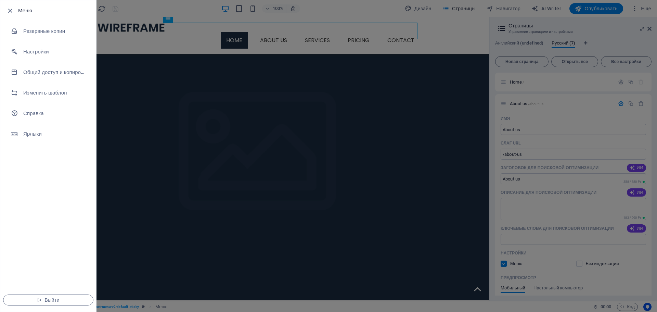
click at [579, 123] on div at bounding box center [328, 156] width 657 height 312
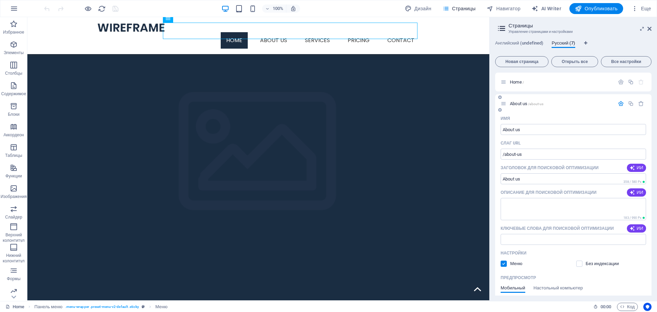
click at [620, 102] on icon "button" at bounding box center [621, 104] width 6 height 6
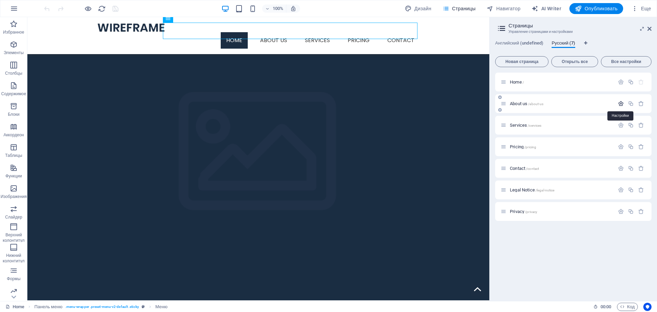
click at [620, 102] on icon "button" at bounding box center [621, 104] width 6 height 6
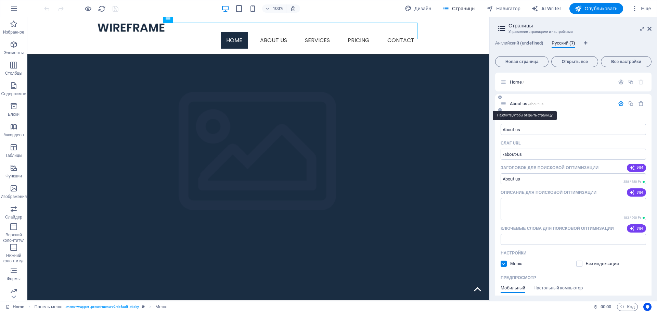
click at [512, 103] on span "About us /about-us" at bounding box center [526, 103] width 34 height 5
click at [513, 103] on span "About us /about-us" at bounding box center [526, 103] width 34 height 5
click at [503, 104] on icon at bounding box center [503, 104] width 6 height 6
click at [513, 104] on span "About us /about-us" at bounding box center [526, 103] width 34 height 5
click at [536, 104] on span "/about-us" at bounding box center [535, 104] width 15 height 4
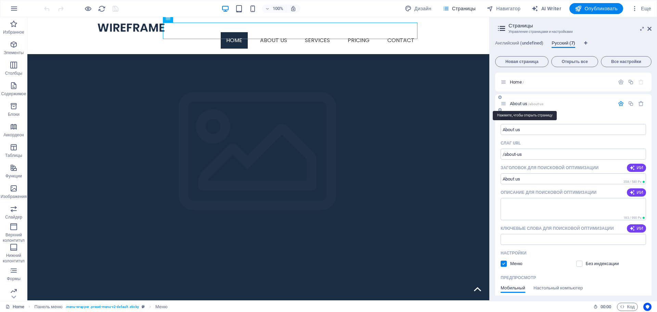
click at [536, 104] on span "/about-us" at bounding box center [535, 104] width 15 height 4
click at [497, 29] on icon at bounding box center [501, 29] width 10 height 10
click at [615, 105] on button "button" at bounding box center [620, 104] width 10 height 6
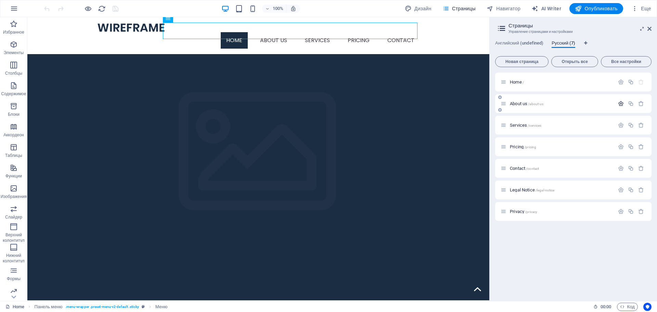
click at [617, 104] on button "button" at bounding box center [620, 104] width 10 height 6
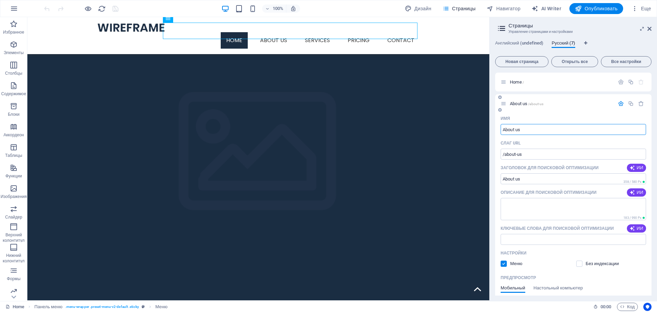
click at [511, 104] on span "About us /about-us" at bounding box center [526, 103] width 34 height 5
click at [514, 104] on span "About us /about-us" at bounding box center [526, 103] width 34 height 5
click at [536, 103] on span "/about-us" at bounding box center [535, 104] width 15 height 4
drag, startPoint x: 533, startPoint y: 105, endPoint x: 541, endPoint y: 105, distance: 7.9
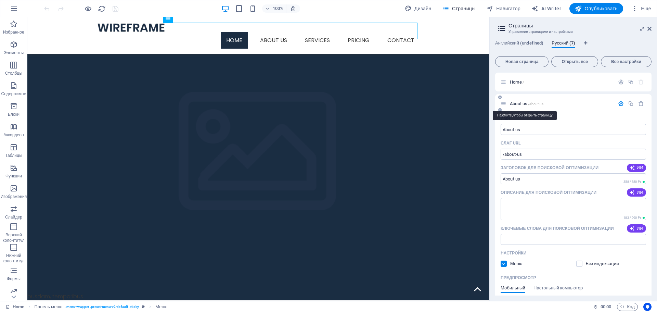
click at [541, 105] on span "/about-us" at bounding box center [535, 104] width 15 height 4
click at [540, 105] on span "/about-us" at bounding box center [535, 104] width 15 height 4
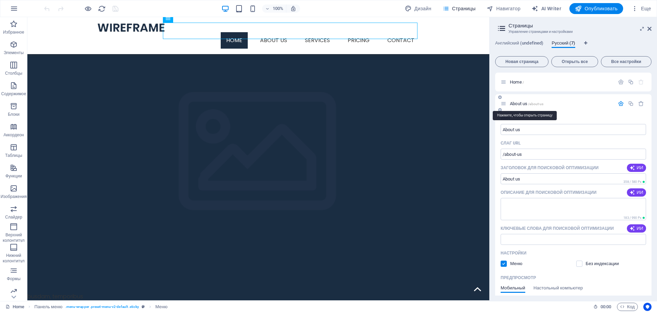
click at [540, 105] on span "/about-us" at bounding box center [535, 104] width 15 height 4
click at [535, 105] on span "/about-us" at bounding box center [535, 104] width 15 height 4
click at [518, 103] on span "About us /about-us" at bounding box center [526, 103] width 34 height 5
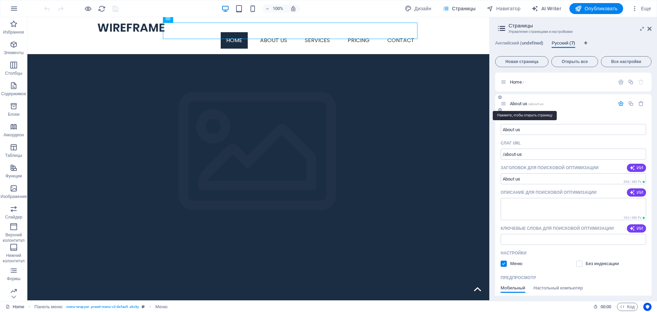
click at [539, 102] on span "/about-us" at bounding box center [535, 104] width 15 height 4
click at [540, 102] on span "/about-us" at bounding box center [535, 104] width 15 height 4
click at [531, 64] on button "Новая страница" at bounding box center [521, 61] width 53 height 11
click at [531, 64] on span "Новая страница" at bounding box center [521, 61] width 47 height 4
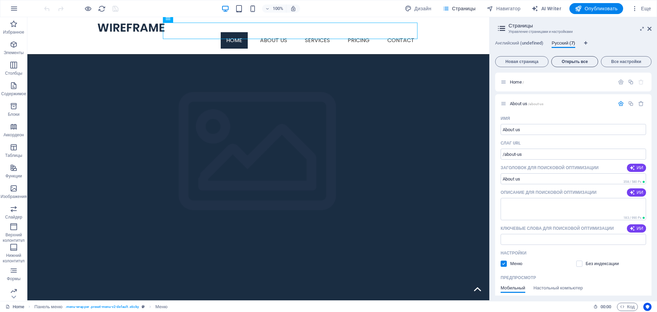
click at [582, 61] on span "Открыть все" at bounding box center [574, 61] width 40 height 4
click at [615, 66] on button "Все настройки" at bounding box center [625, 61] width 51 height 11
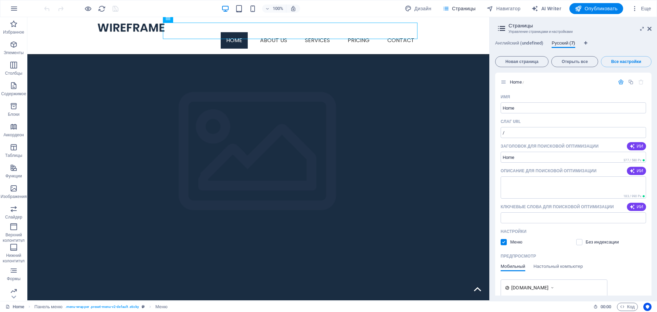
scroll to position [1640, 0]
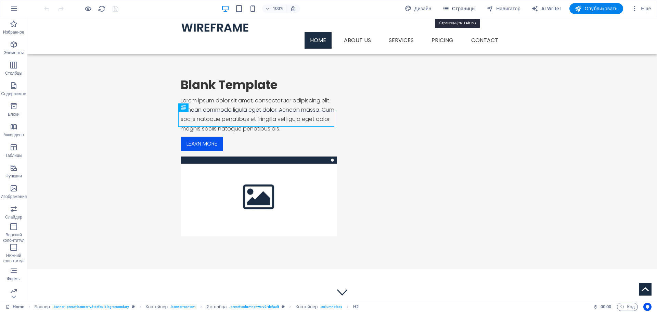
click at [460, 6] on span "Страницы" at bounding box center [458, 8] width 33 height 7
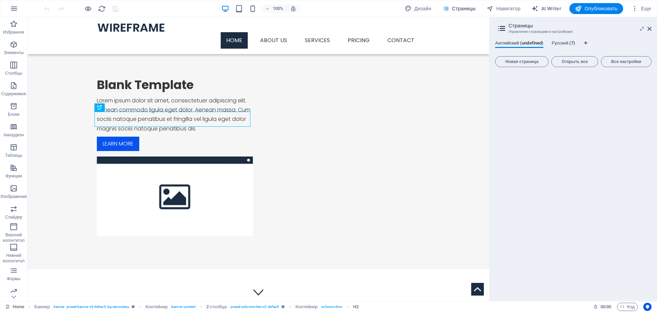
click at [561, 46] on span "Русский (7)" at bounding box center [563, 44] width 24 height 10
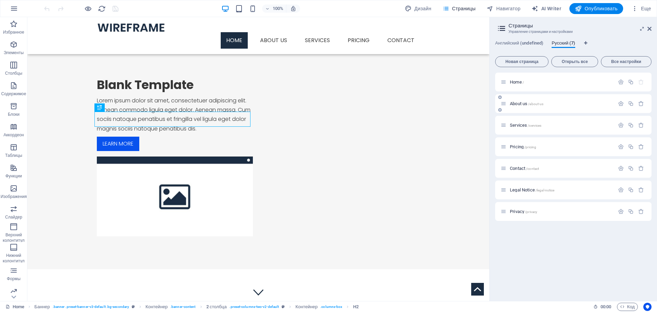
click at [516, 102] on span "About us /about-us" at bounding box center [526, 103] width 34 height 5
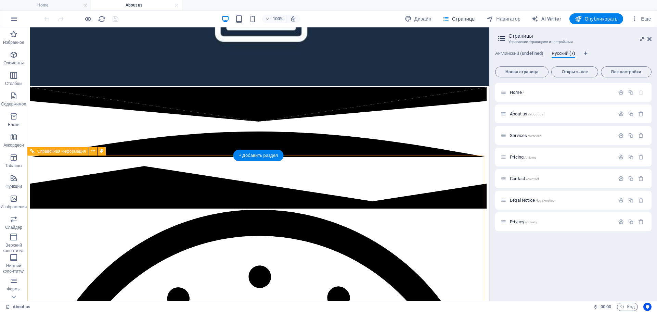
scroll to position [614, 0]
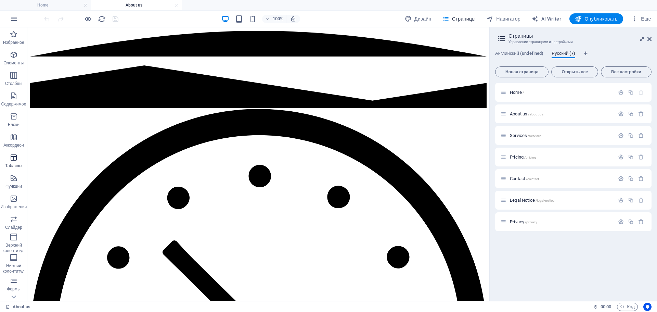
drag, startPoint x: 11, startPoint y: 160, endPoint x: 10, endPoint y: 167, distance: 6.2
click at [10, 167] on span "Таблицы" at bounding box center [13, 161] width 27 height 16
click at [11, 162] on span "Таблицы" at bounding box center [13, 161] width 27 height 16
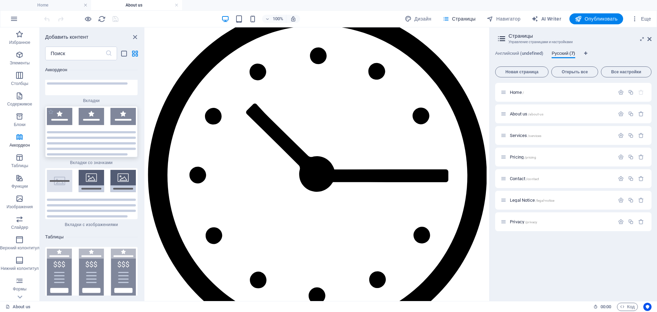
scroll to position [4449, 0]
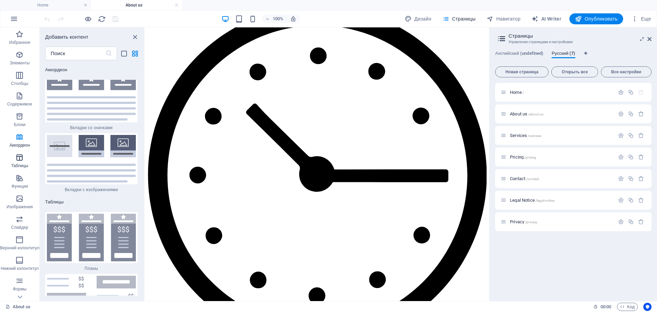
click at [18, 164] on p "Таблицы" at bounding box center [19, 165] width 17 height 5
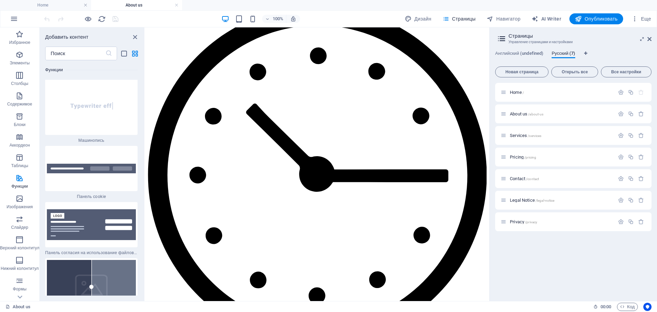
scroll to position [5284, 0]
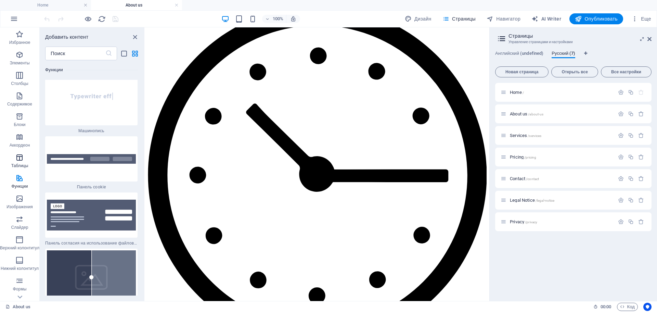
click at [18, 161] on icon "button" at bounding box center [19, 157] width 8 height 8
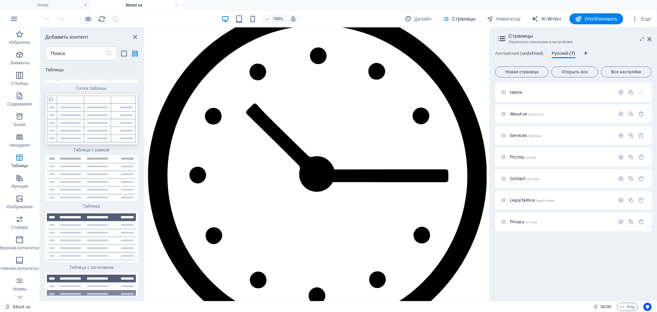
scroll to position [4840, 0]
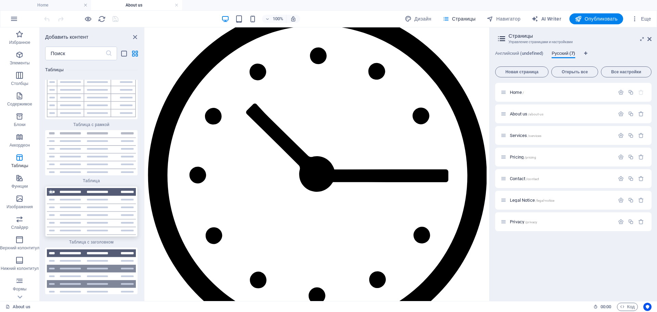
click at [96, 199] on img at bounding box center [91, 211] width 89 height 47
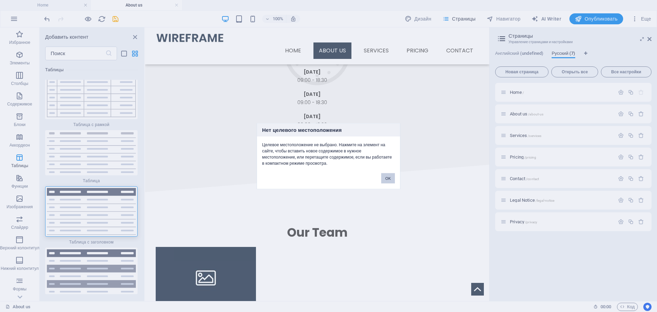
click at [277, 240] on div "Нет целевого местоположения Целевое местоположение не выбрано. Нажмите на элеме…" at bounding box center [328, 156] width 657 height 312
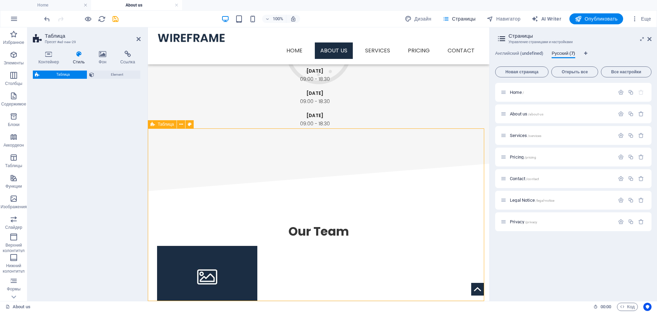
scroll to position [786, 0]
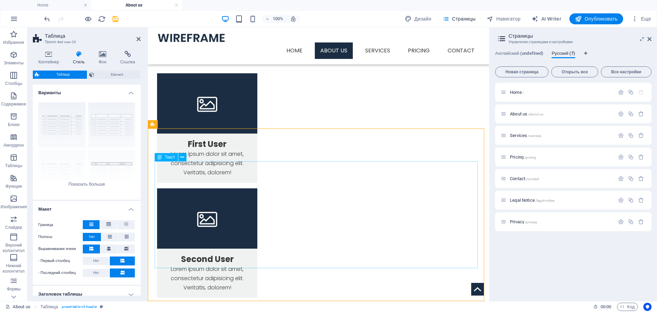
click at [110, 224] on icon at bounding box center [108, 224] width 4 height 8
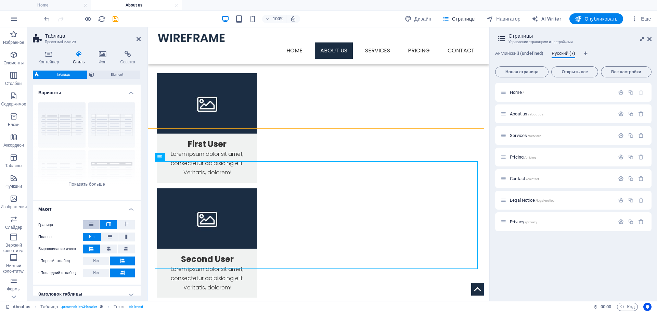
click at [92, 226] on icon at bounding box center [91, 224] width 4 height 8
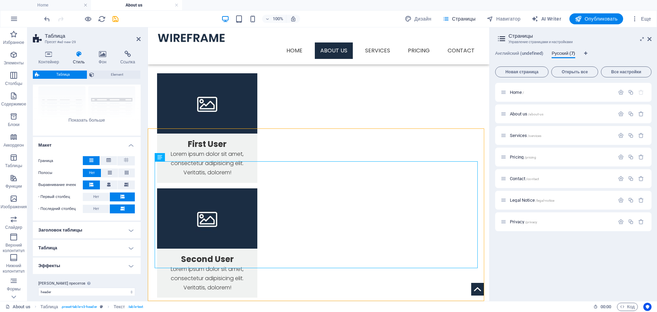
scroll to position [70, 0]
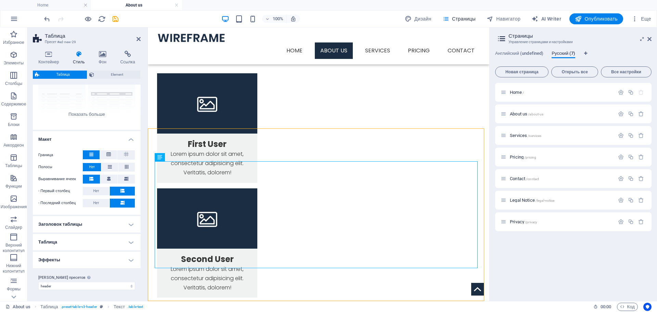
click at [90, 240] on h4 "Таблица" at bounding box center [87, 242] width 108 height 16
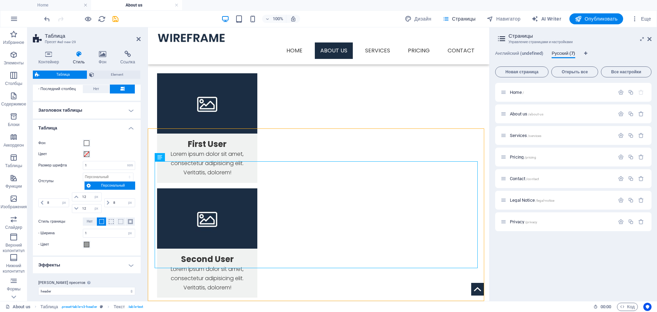
scroll to position [189, 0]
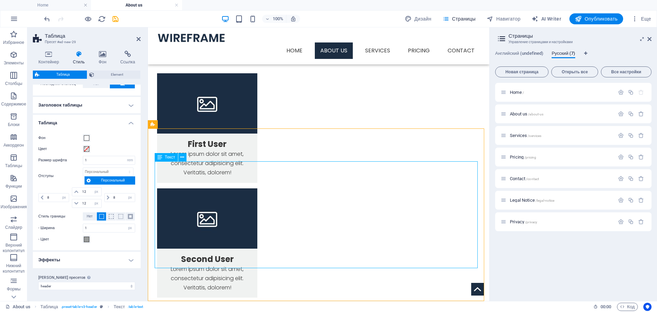
click at [183, 156] on icon at bounding box center [182, 157] width 4 height 7
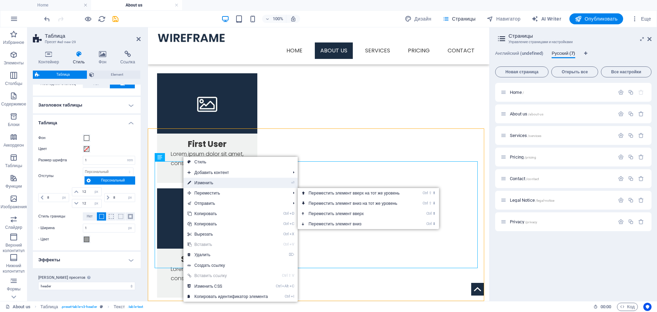
click at [226, 184] on link "⏎ Изменить" at bounding box center [227, 182] width 89 height 10
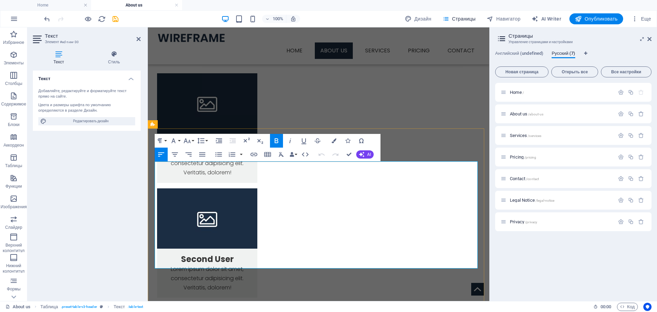
click at [502, 247] on div "Home / About us /about-us Services /services Pricing /pricing Contact /contact …" at bounding box center [573, 189] width 156 height 212
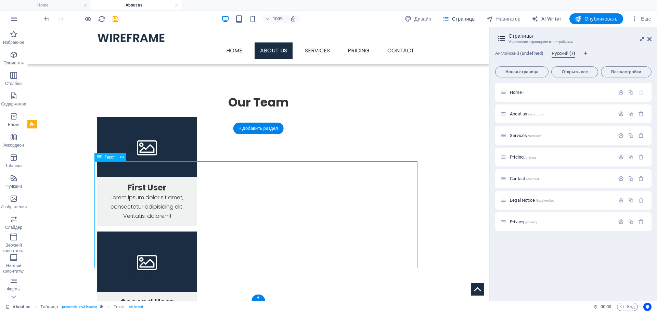
click at [97, 157] on icon at bounding box center [99, 157] width 5 height 8
click at [119, 156] on button at bounding box center [122, 157] width 8 height 8
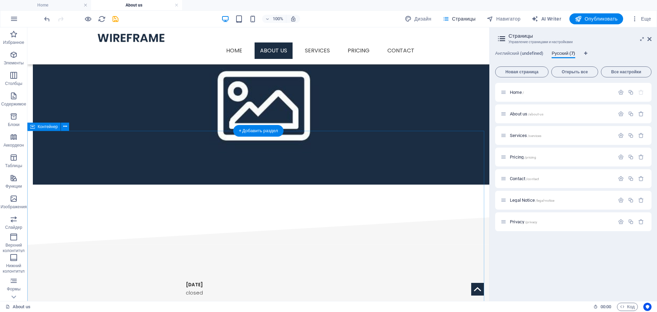
scroll to position [410, 0]
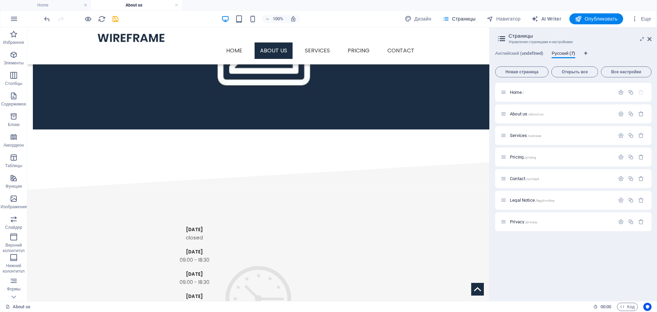
click at [601, 43] on h3 "Управление страницами и настройками" at bounding box center [572, 42] width 129 height 6
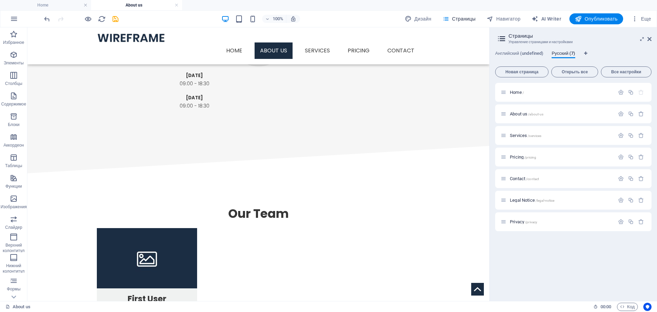
scroll to position [786, 0]
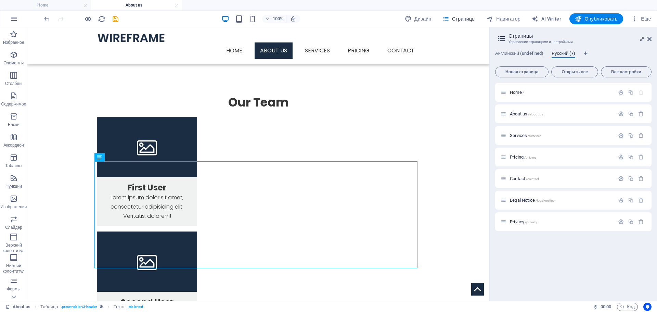
click at [539, 255] on div "Home / About us /about-us Services /services Pricing /pricing Contact /contact …" at bounding box center [573, 189] width 156 height 212
click at [516, 138] on div "Services /services" at bounding box center [557, 135] width 114 height 8
click at [516, 136] on span "Services /services" at bounding box center [524, 135] width 31 height 5
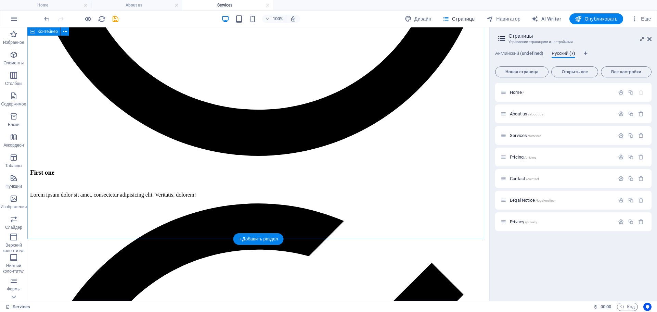
scroll to position [838, 0]
